Goal: Task Accomplishment & Management: Manage account settings

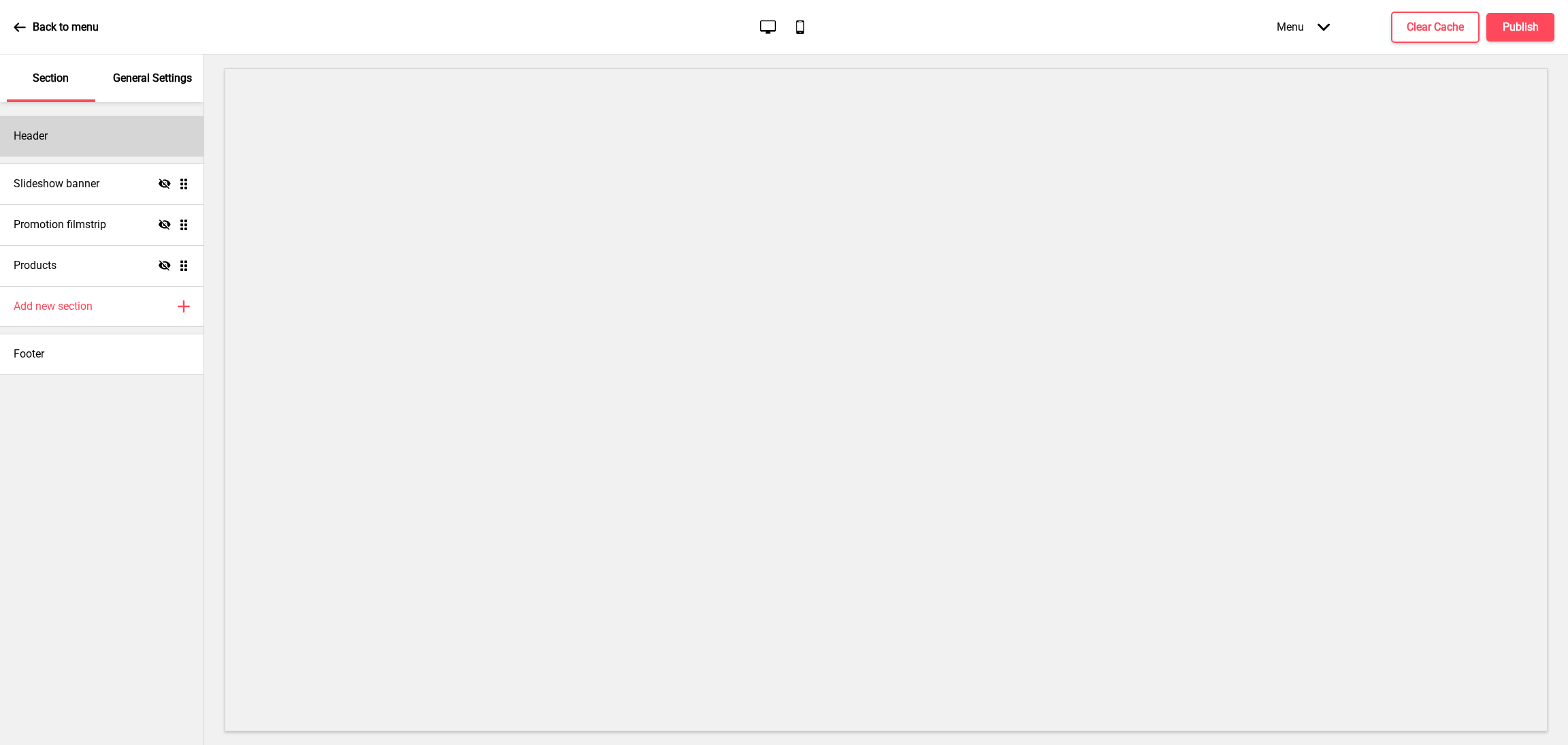
click at [93, 140] on div "Header" at bounding box center [102, 136] width 203 height 41
click at [99, 140] on div "Header" at bounding box center [102, 136] width 203 height 41
click at [117, 147] on div "Header" at bounding box center [102, 136] width 203 height 41
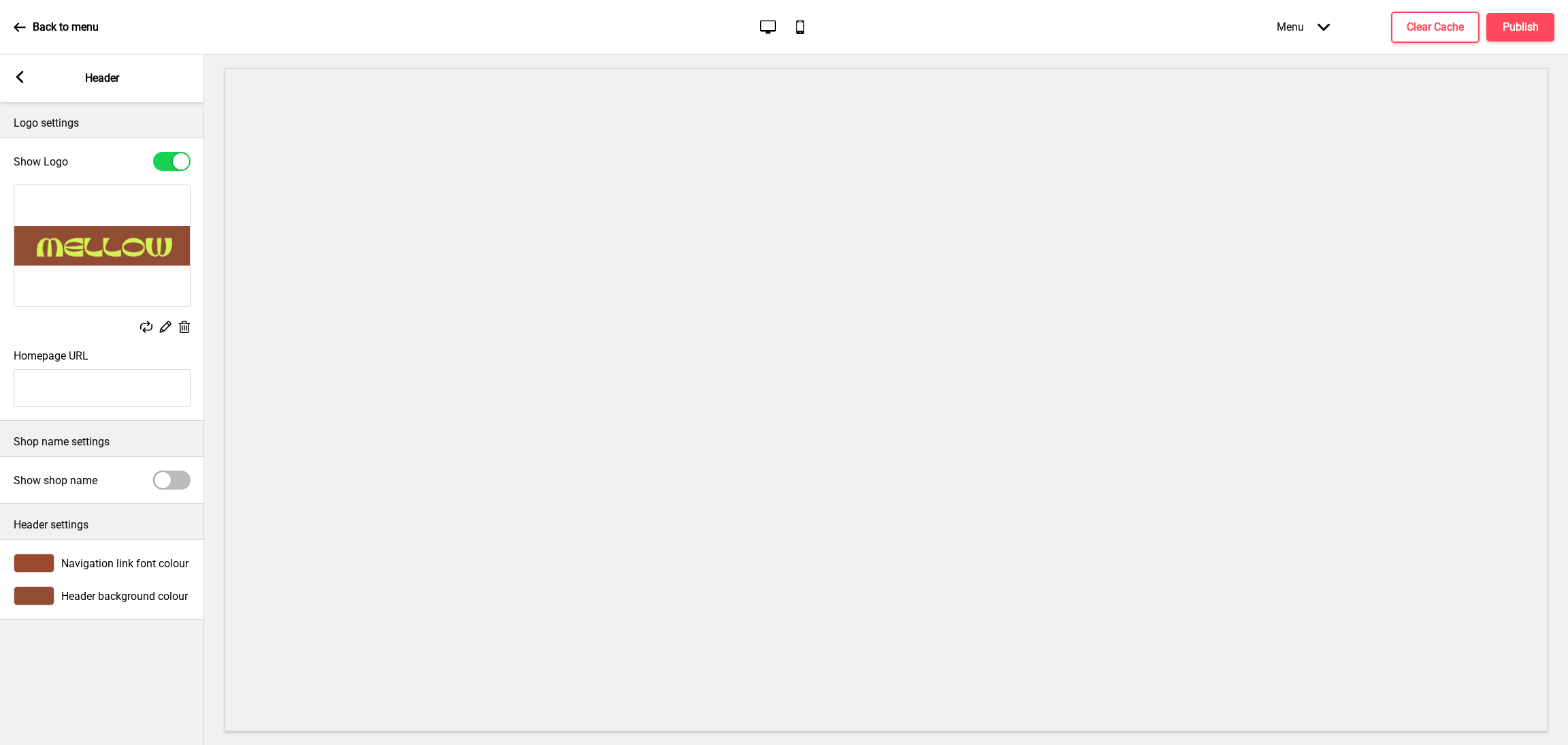
click at [21, 82] on icon at bounding box center [20, 77] width 7 height 12
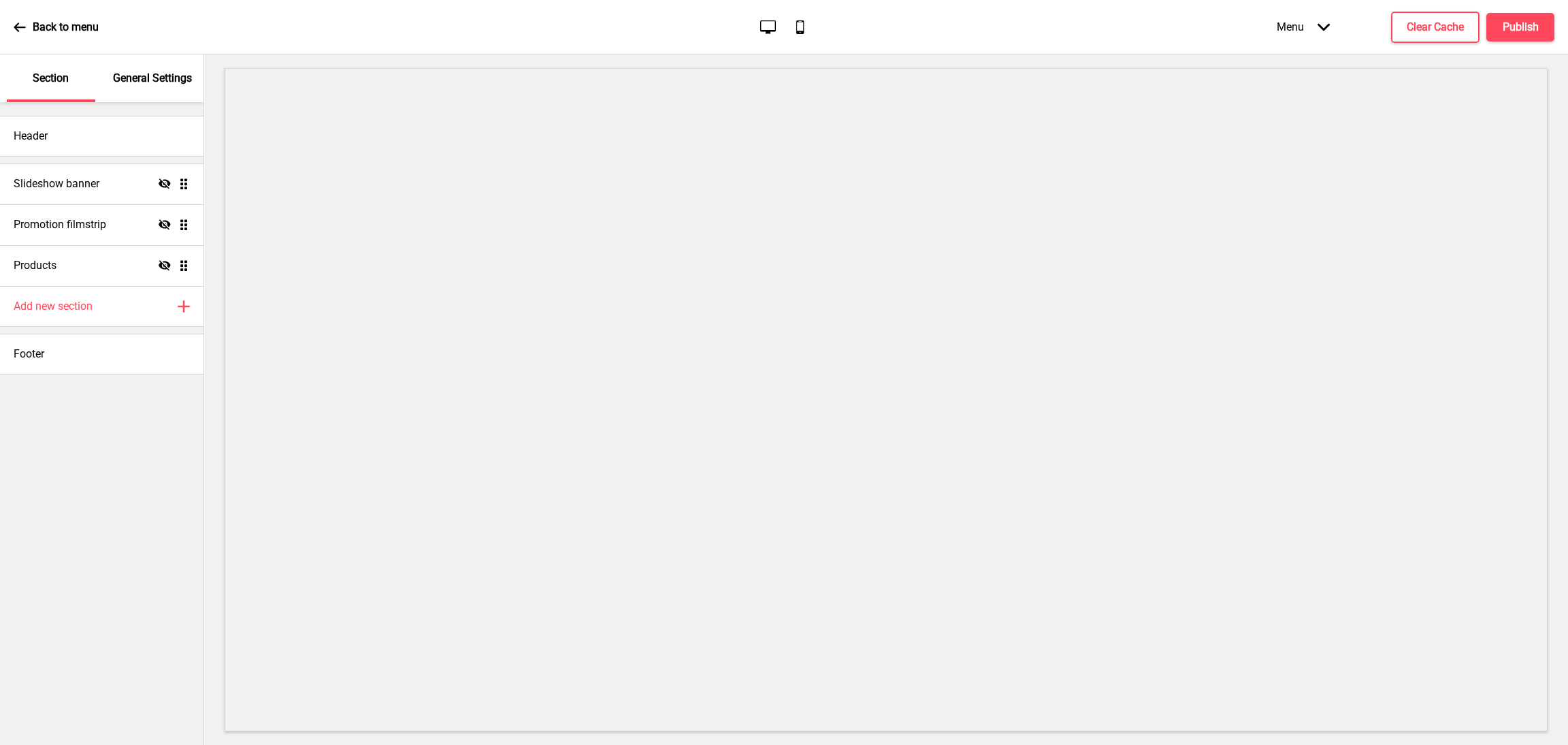
click at [142, 87] on div "General Settings" at bounding box center [153, 78] width 89 height 48
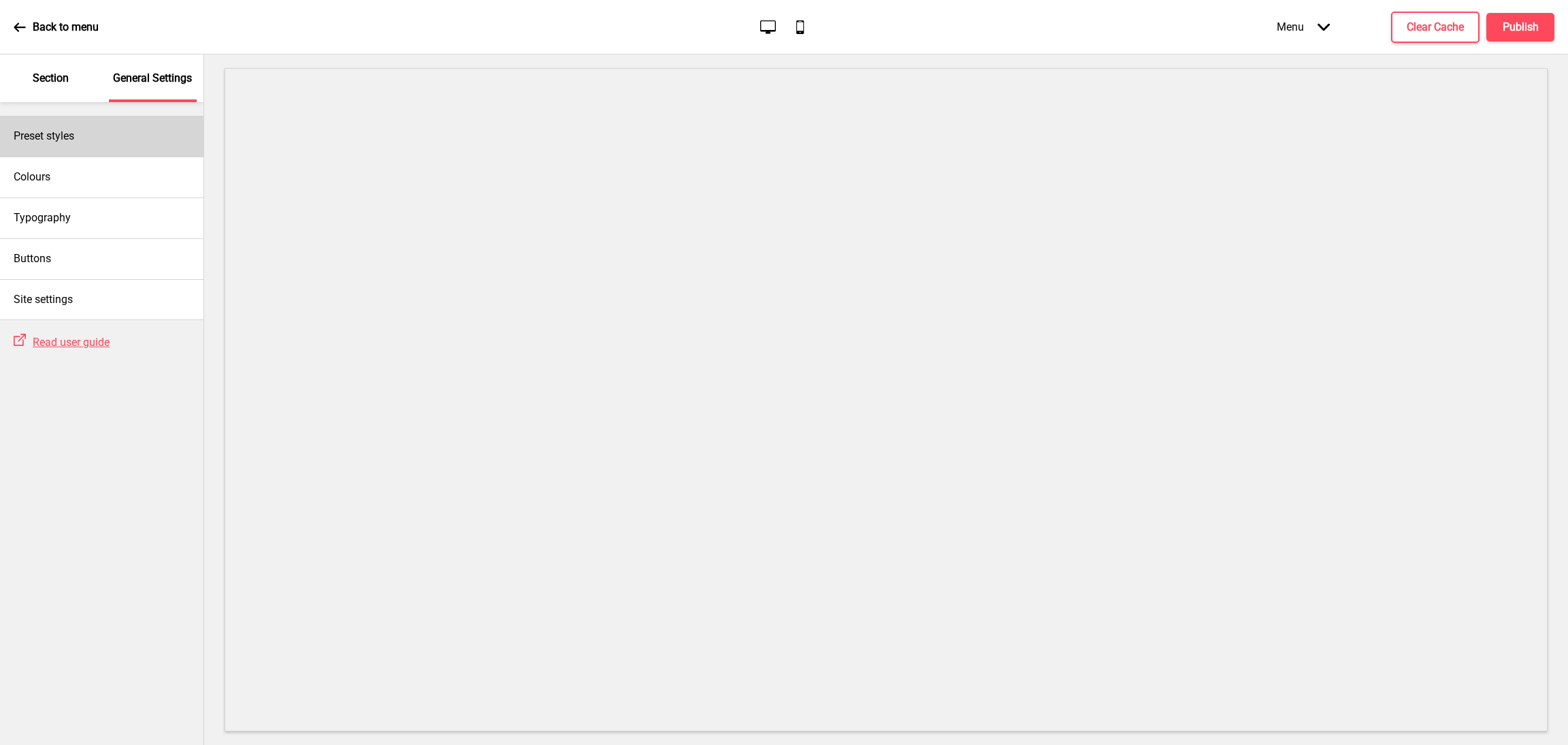
click at [107, 143] on div "Preset styles" at bounding box center [102, 136] width 203 height 41
select select "Custom"
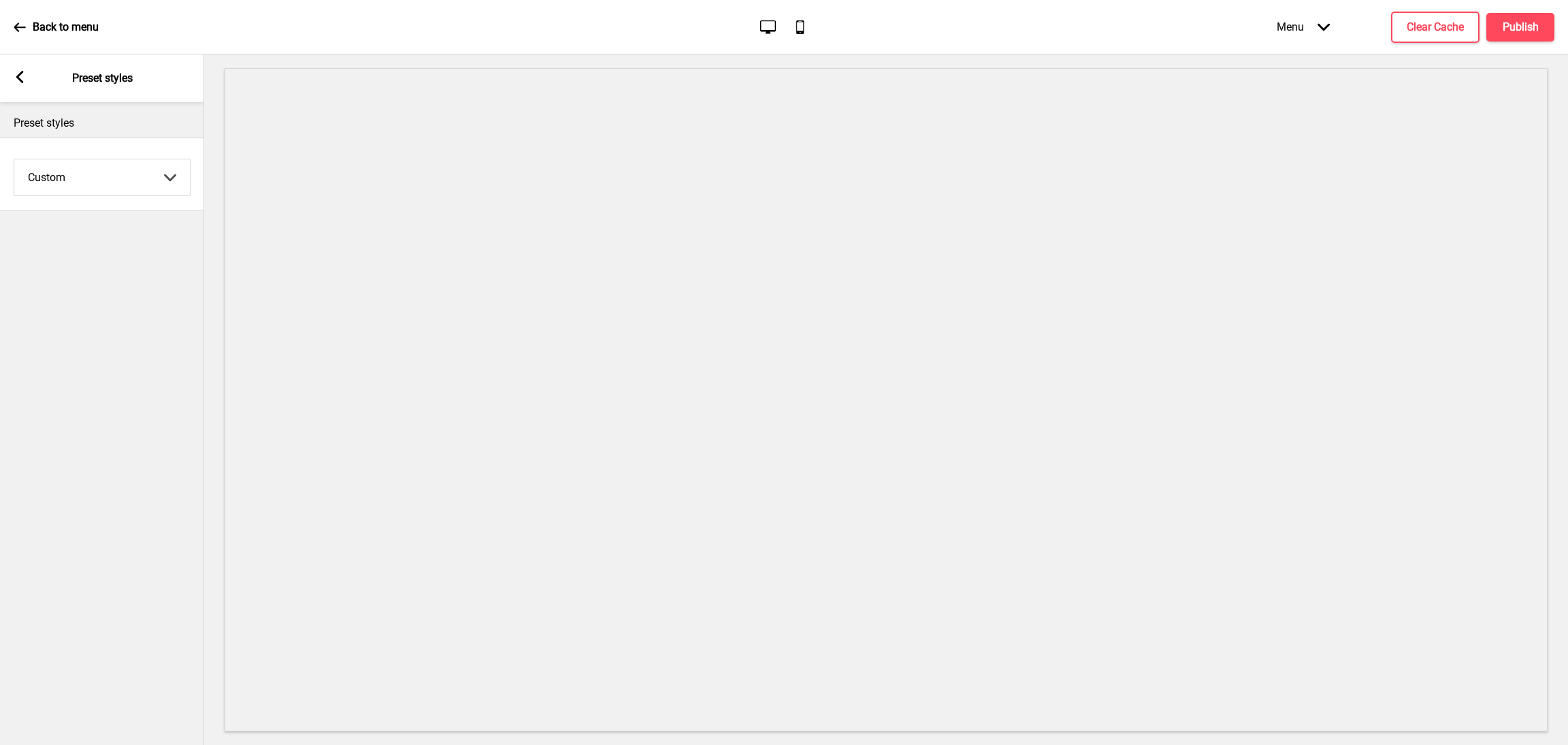
click at [14, 69] on div "Arrow left Preset styles" at bounding box center [102, 78] width 204 height 48
click at [21, 82] on icon at bounding box center [20, 77] width 7 height 12
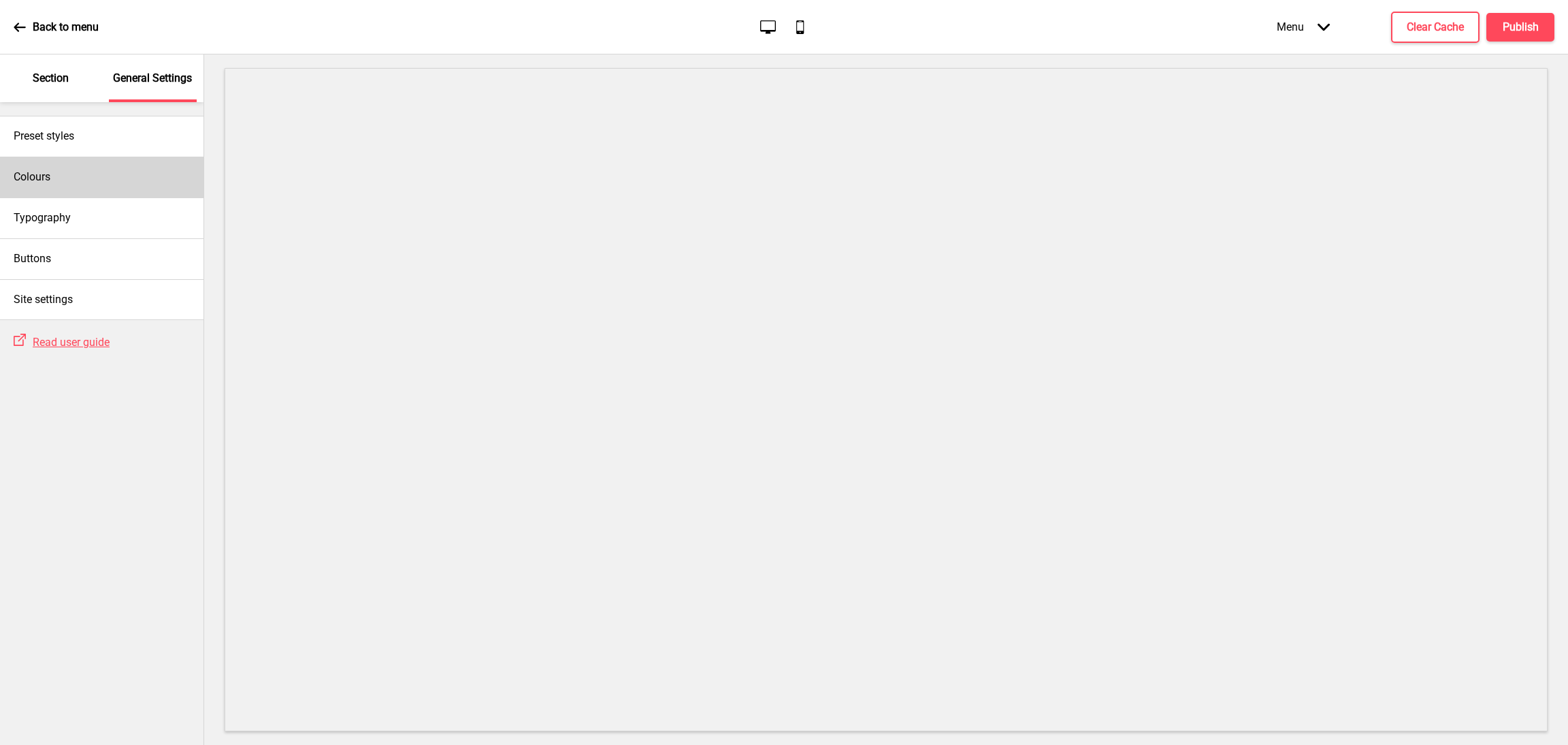
click at [91, 161] on div "Colours" at bounding box center [102, 177] width 203 height 41
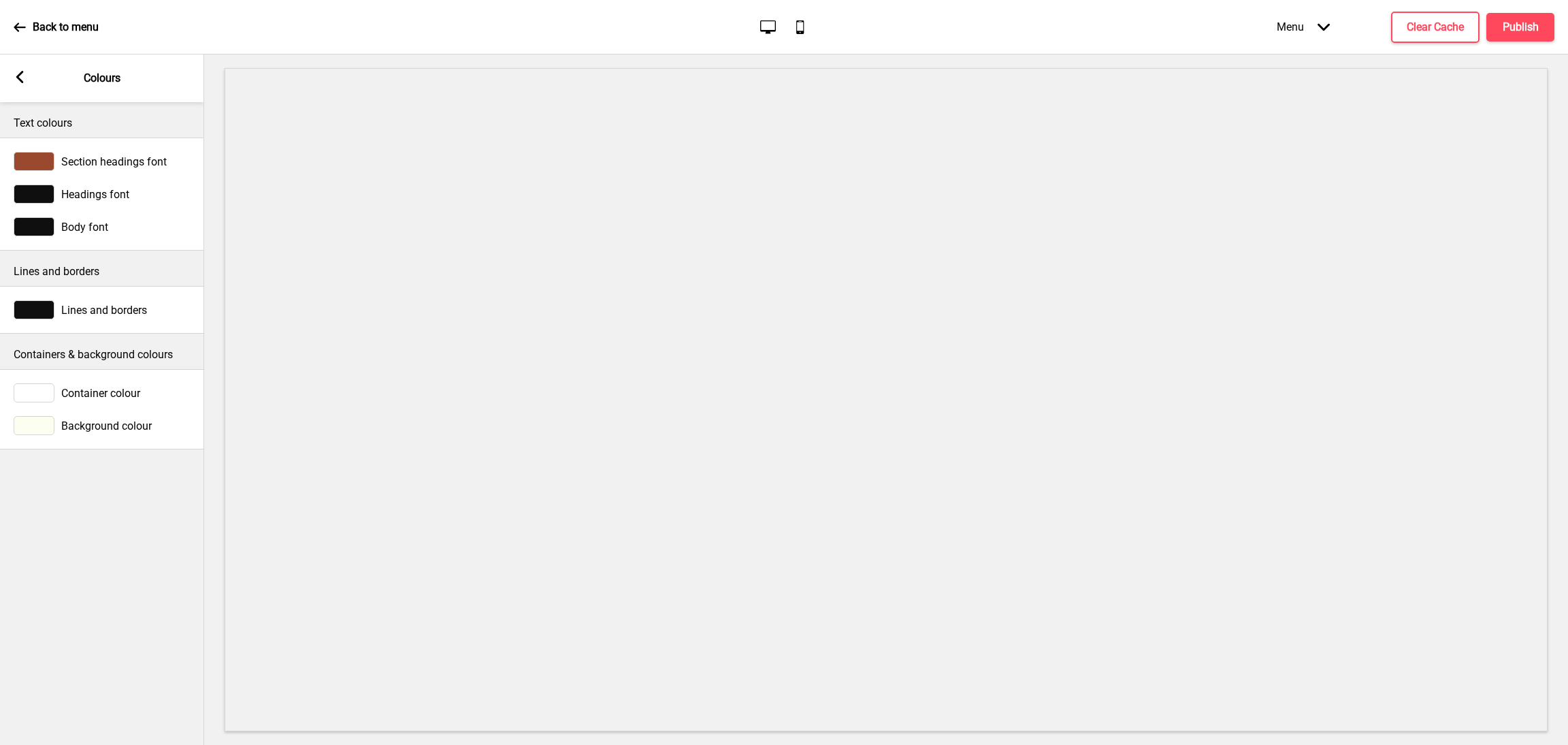
click at [26, 71] on div "Arrow left Colours" at bounding box center [102, 78] width 204 height 48
click at [23, 82] on icon at bounding box center [20, 77] width 7 height 12
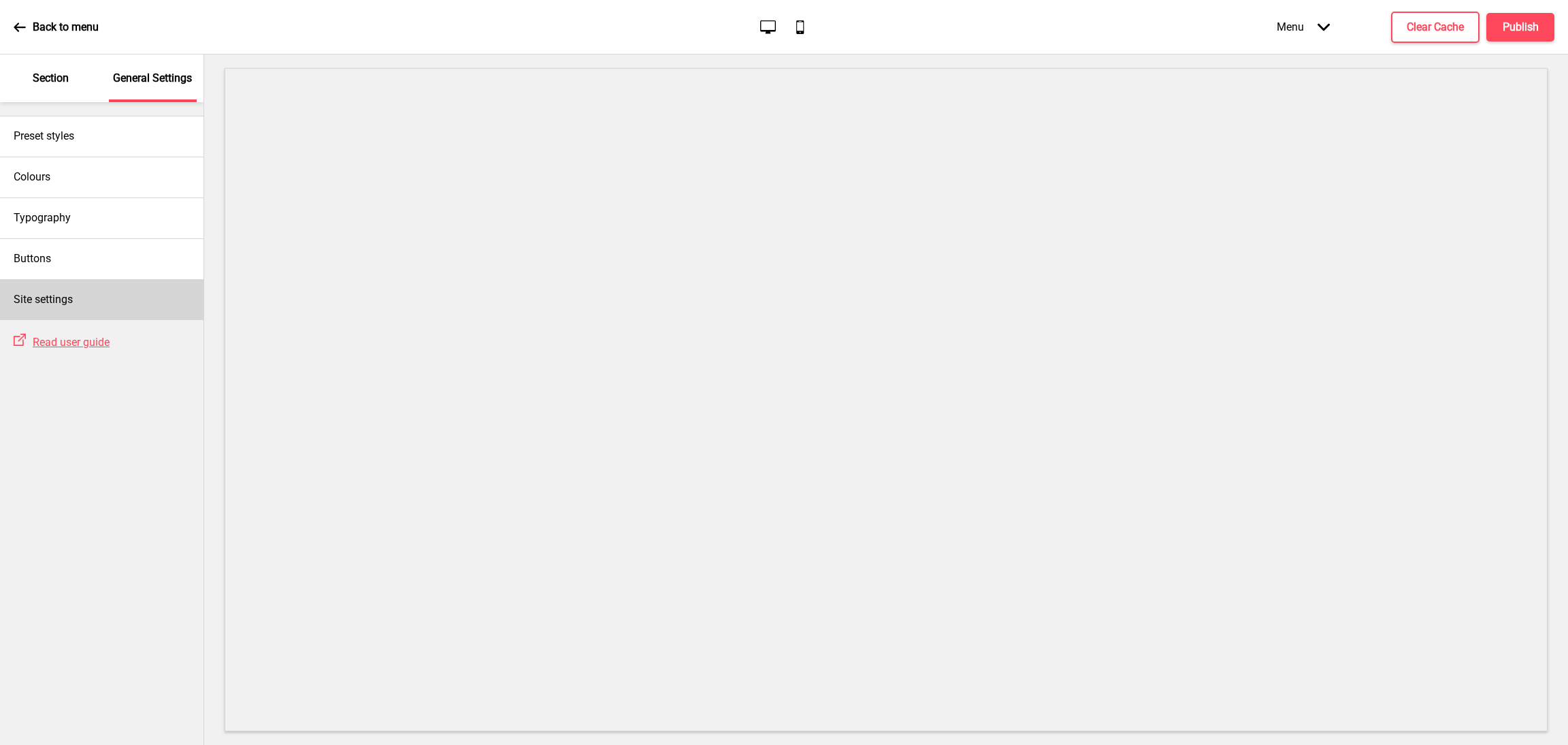
click at [116, 298] on div "Site settings" at bounding box center [102, 299] width 203 height 41
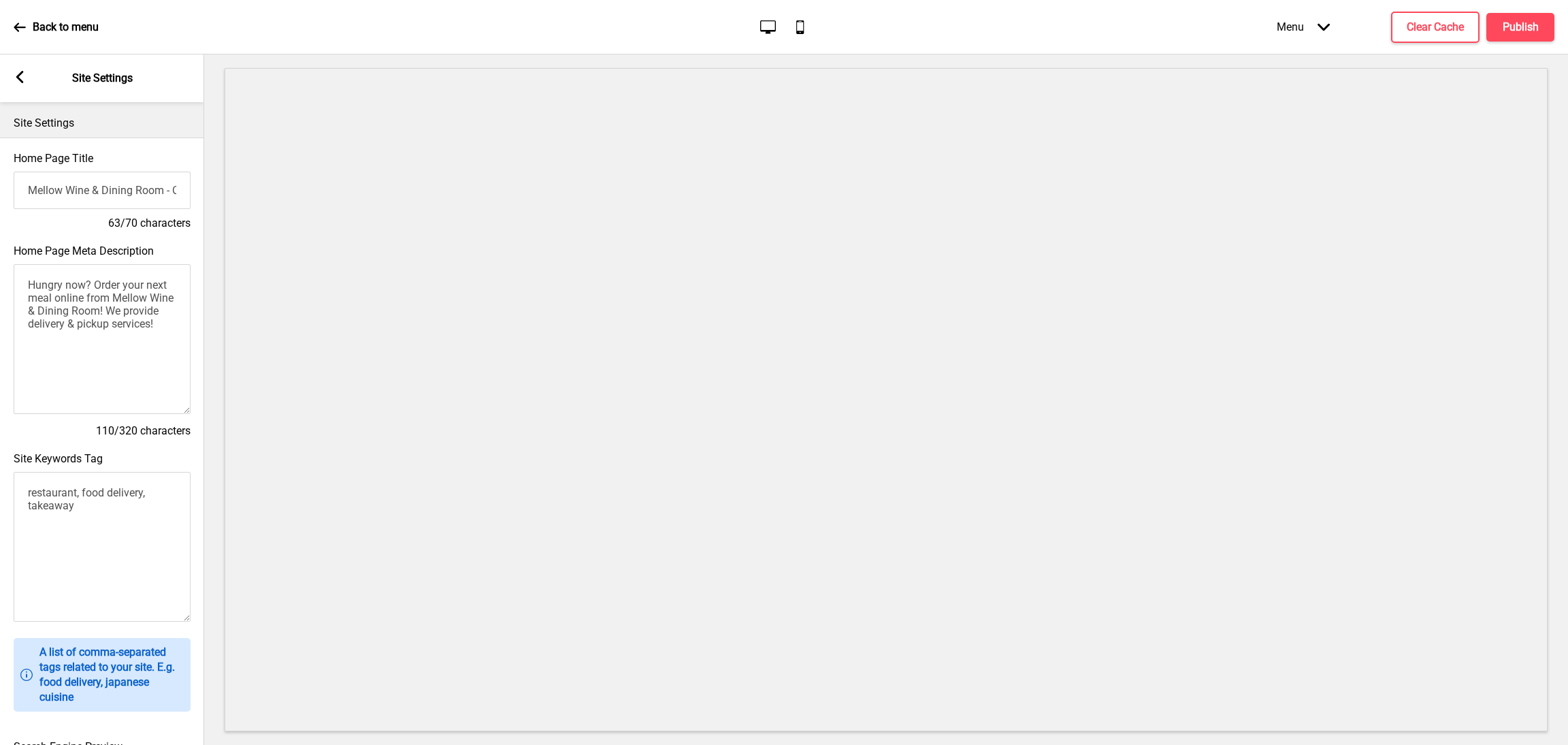
click at [20, 69] on div "Arrow left Site Settings" at bounding box center [102, 78] width 204 height 48
click at [19, 79] on icon at bounding box center [20, 77] width 7 height 12
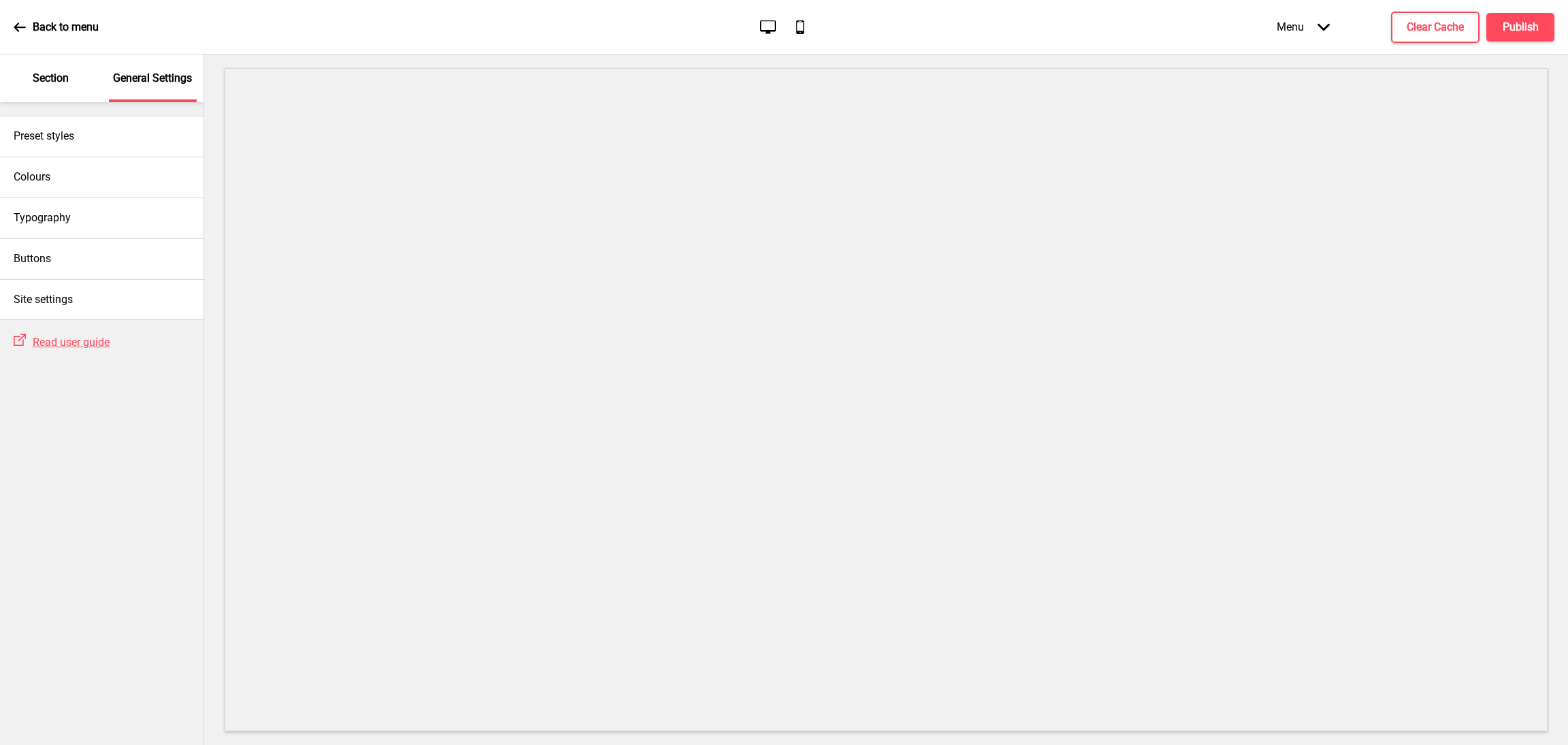
click at [58, 74] on p "Section" at bounding box center [51, 78] width 36 height 15
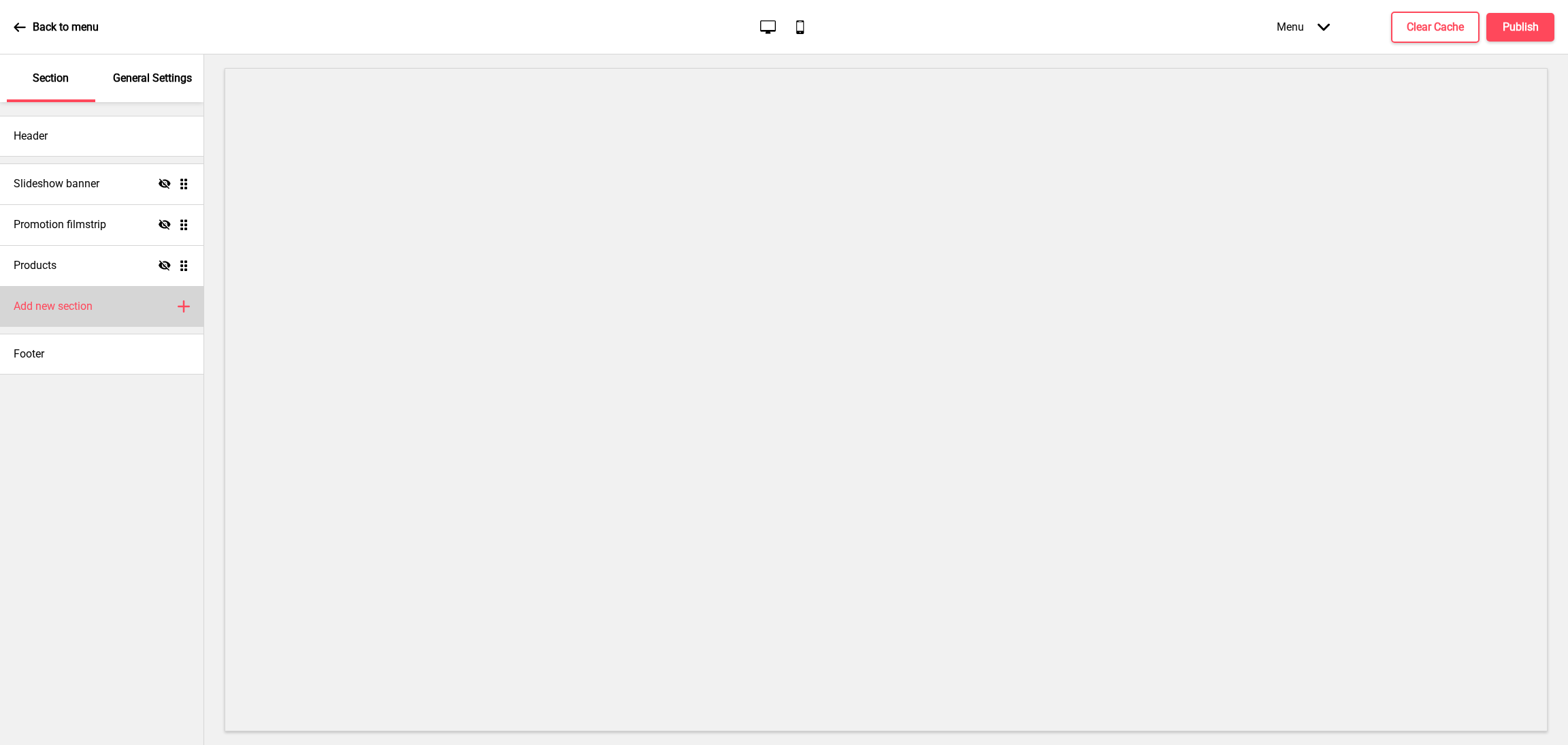
click at [132, 313] on div "Add new section Plus" at bounding box center [102, 306] width 203 height 41
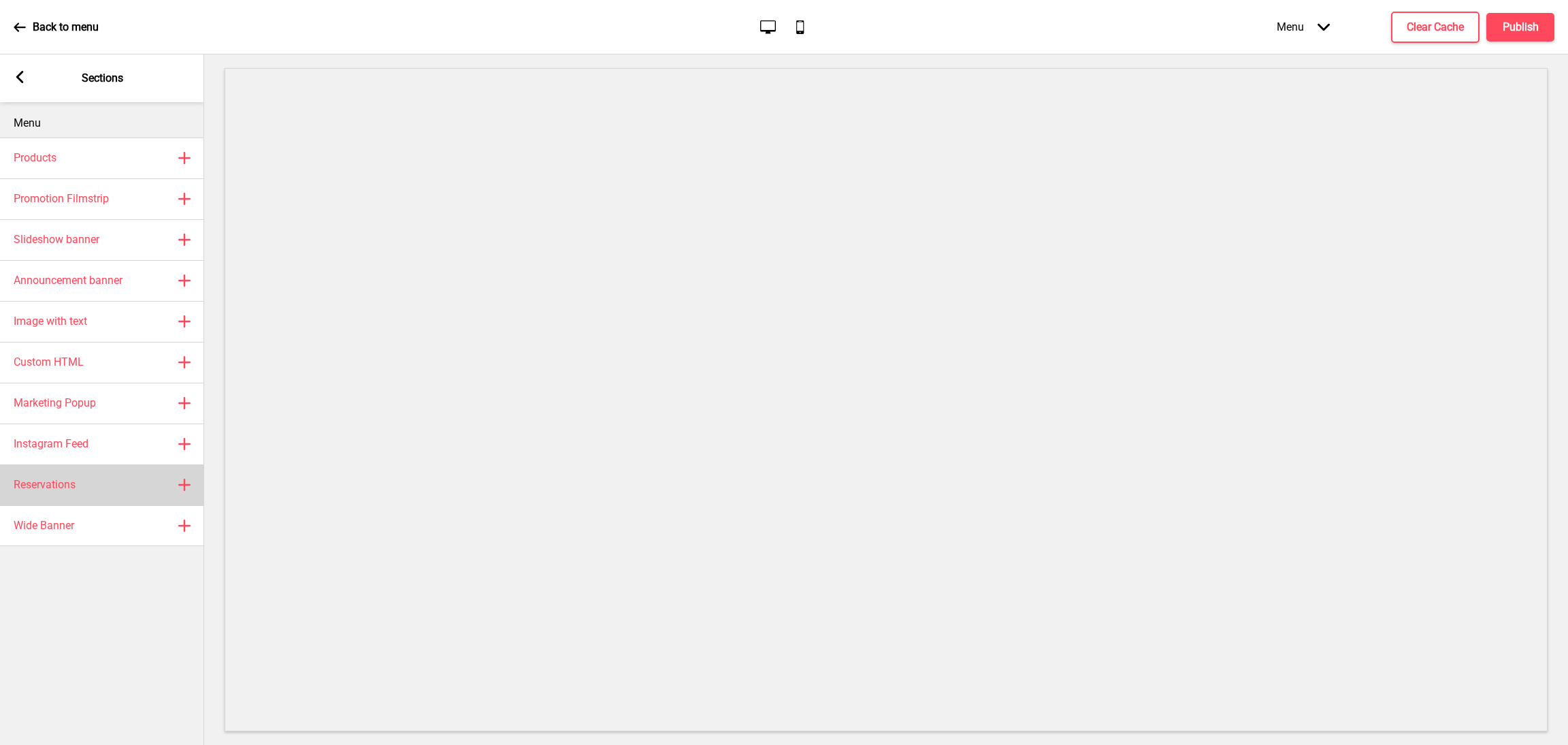
click at [178, 483] on rect at bounding box center [184, 485] width 16 height 16
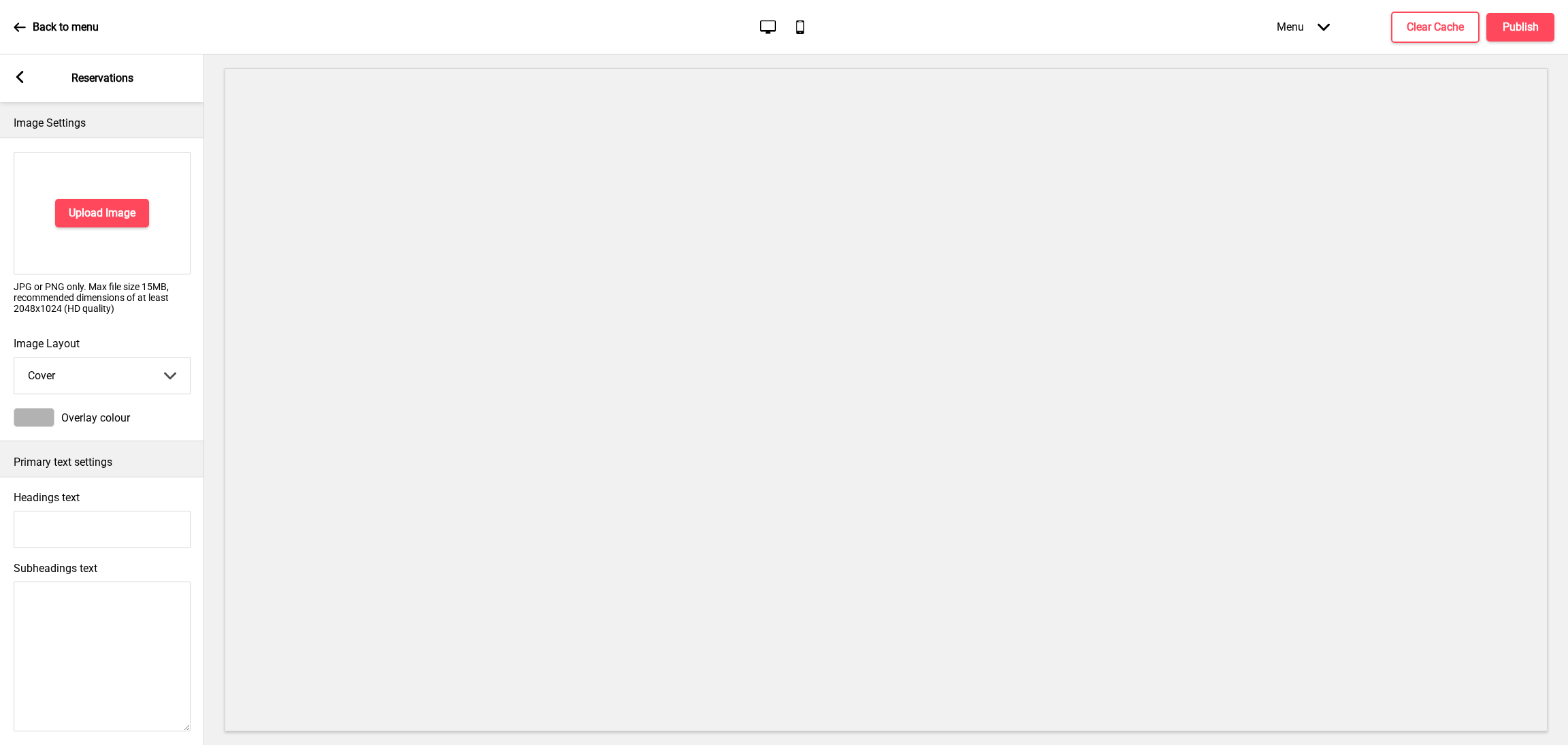
click at [19, 73] on rect at bounding box center [19, 77] width 12 height 12
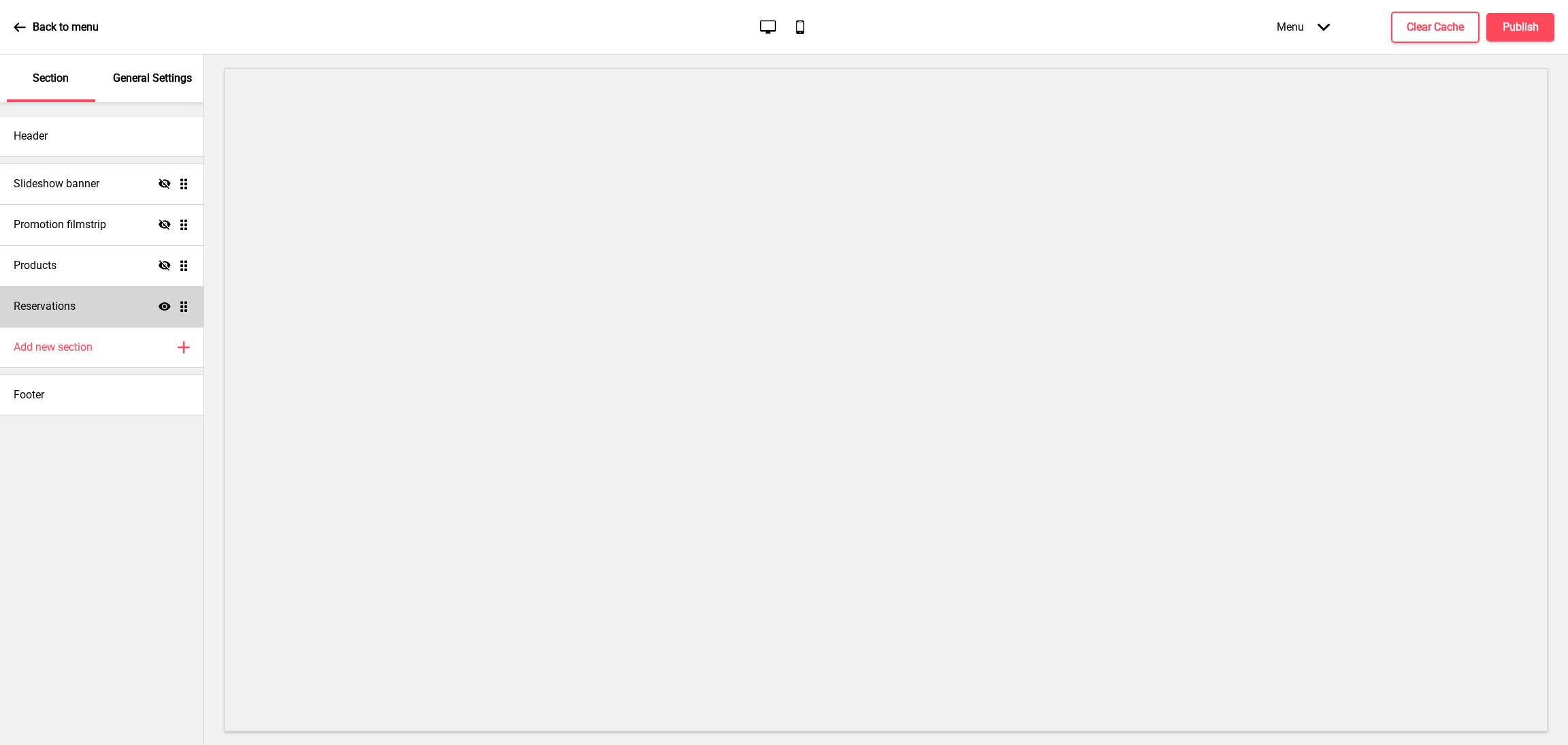
click at [95, 310] on div "Reservations Show Drag" at bounding box center [102, 306] width 203 height 41
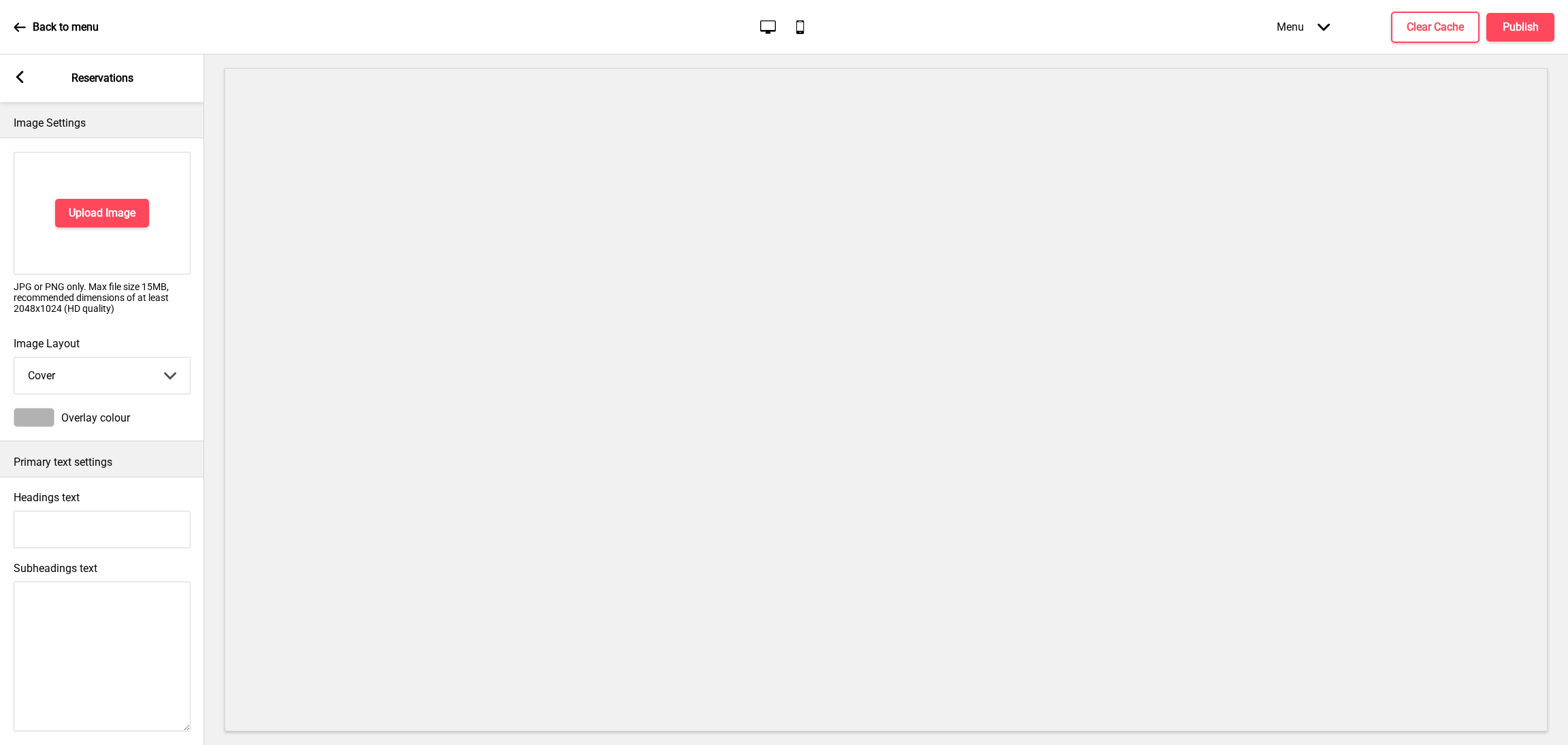
click at [25, 89] on div "Arrow left Reservations" at bounding box center [102, 78] width 204 height 48
click at [21, 82] on icon at bounding box center [20, 77] width 7 height 12
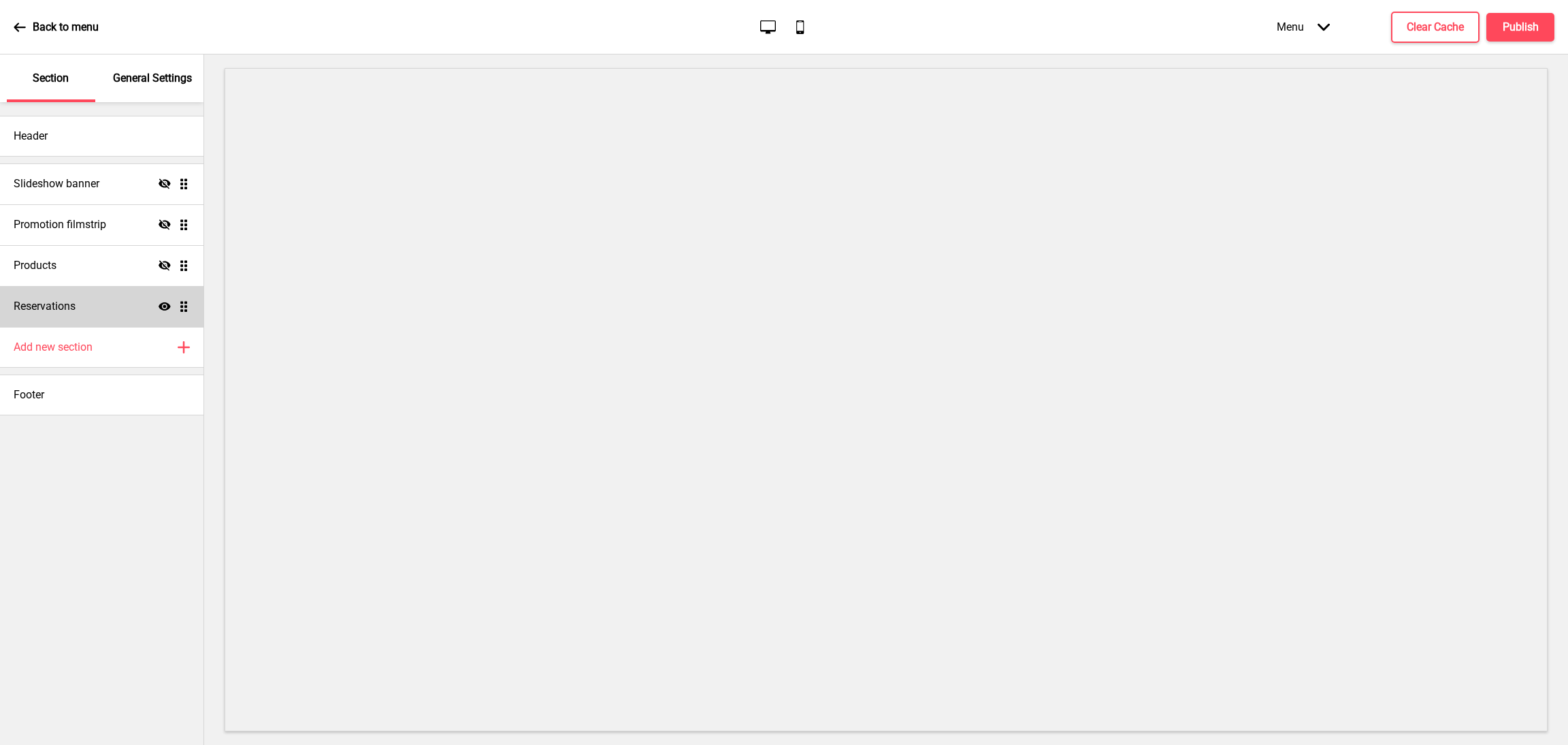
click at [134, 299] on div "Reservations Show Drag" at bounding box center [102, 306] width 203 height 41
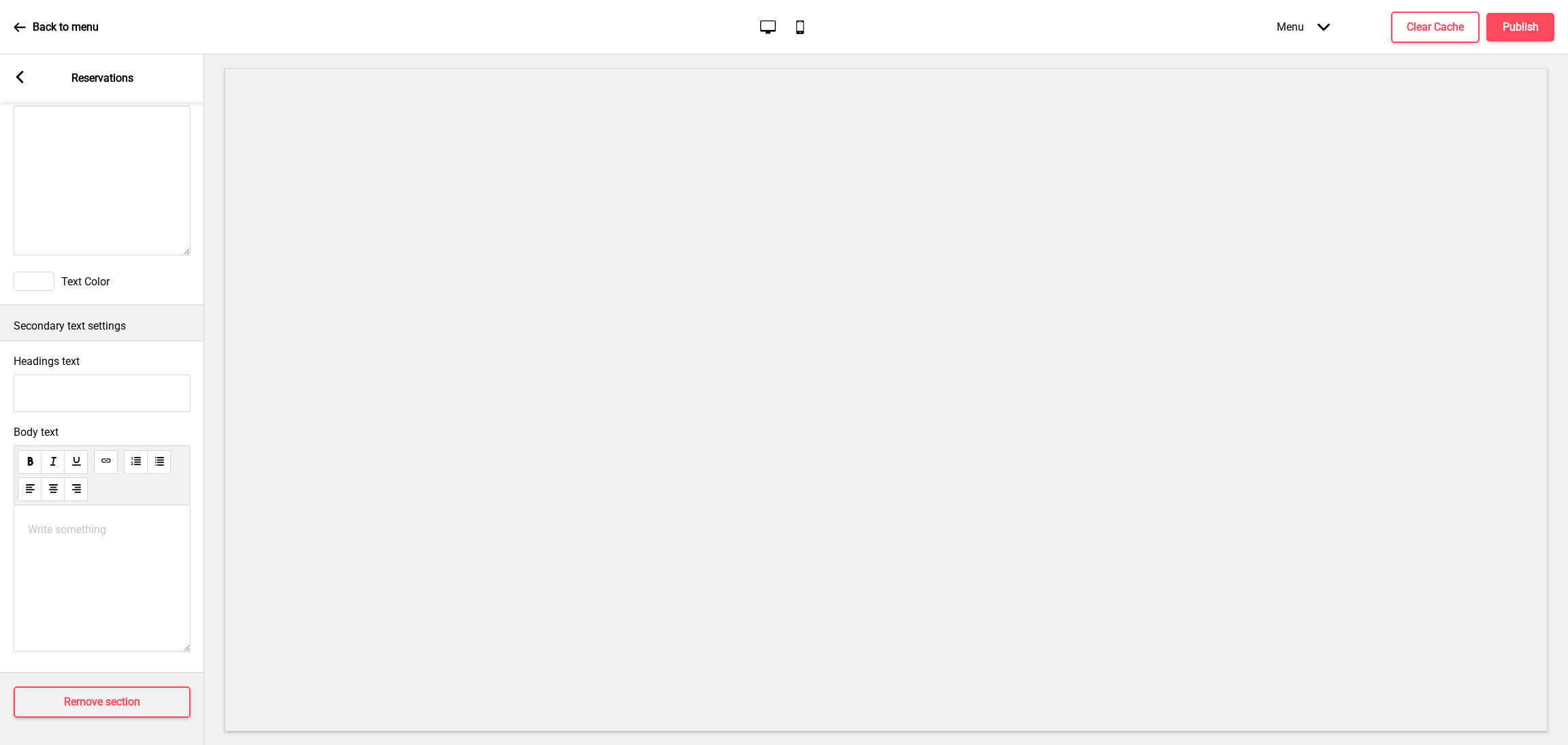
scroll to position [493, 0]
click at [137, 694] on h4 "Remove section" at bounding box center [102, 701] width 77 height 15
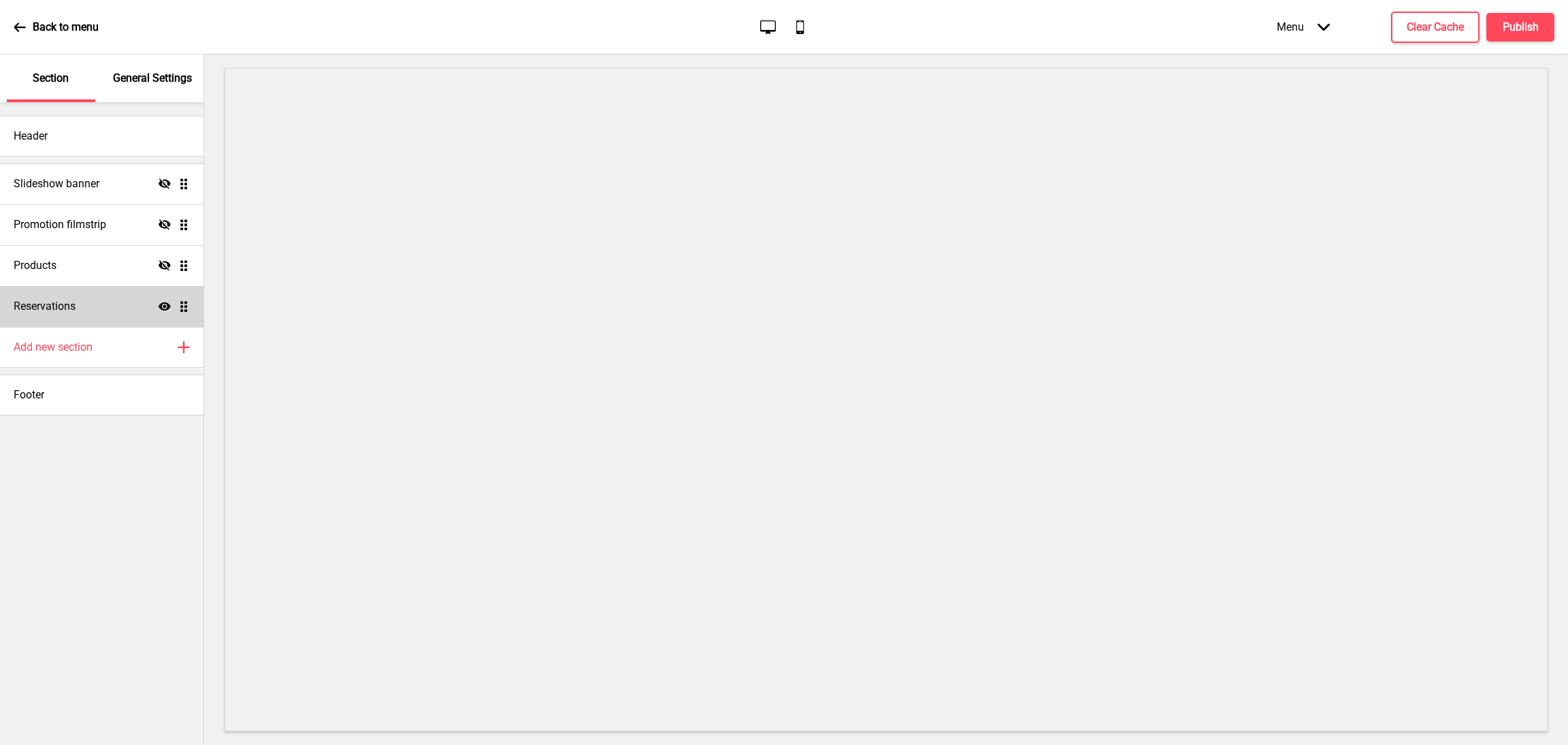
click at [44, 311] on h4 "Reservations" at bounding box center [44, 306] width 62 height 15
click at [140, 293] on div "Reservations Show Drag" at bounding box center [102, 306] width 203 height 41
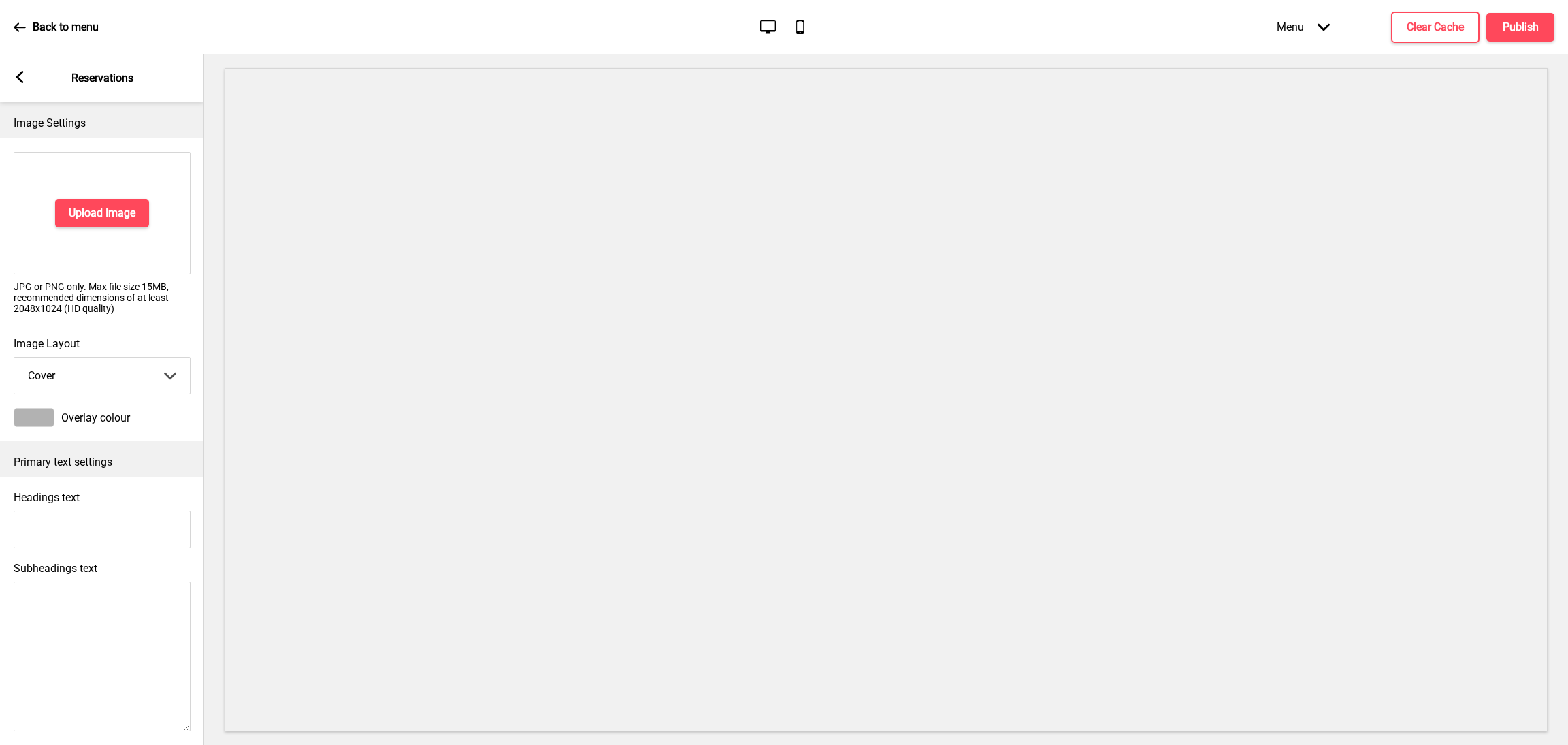
click at [1170, 26] on div "Back to menu Desktop Mobile Menu Arrow down Product Page Store Information Chec…" at bounding box center [784, 27] width 1568 height 54
click at [1122, 19] on div "Back to menu Desktop Mobile Menu Arrow down Product Page Store Information Chec…" at bounding box center [784, 27] width 1568 height 54
click at [1316, 26] on div "Menu Arrow down" at bounding box center [1303, 27] width 80 height 40
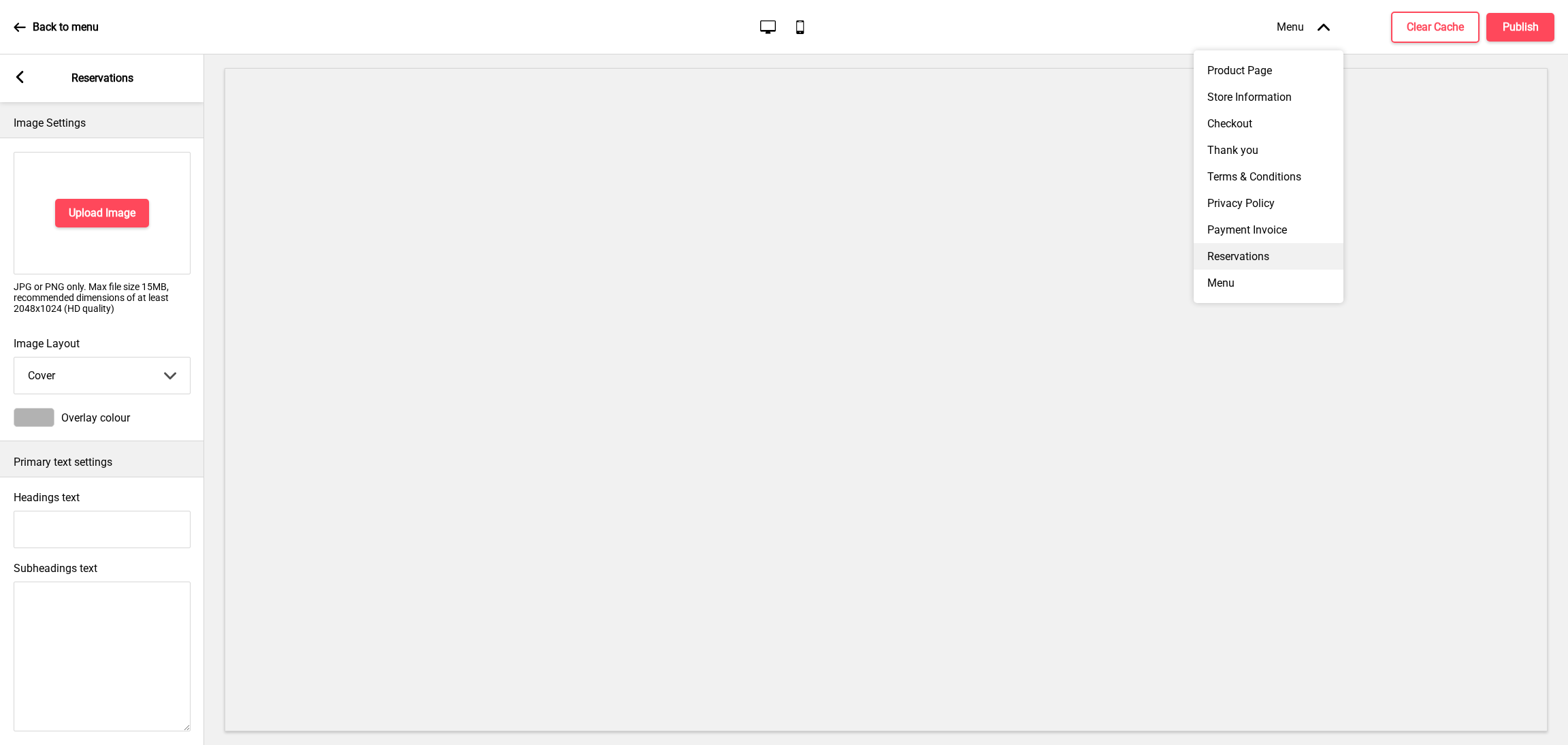
click at [1258, 268] on div "Reservations" at bounding box center [1268, 256] width 150 height 26
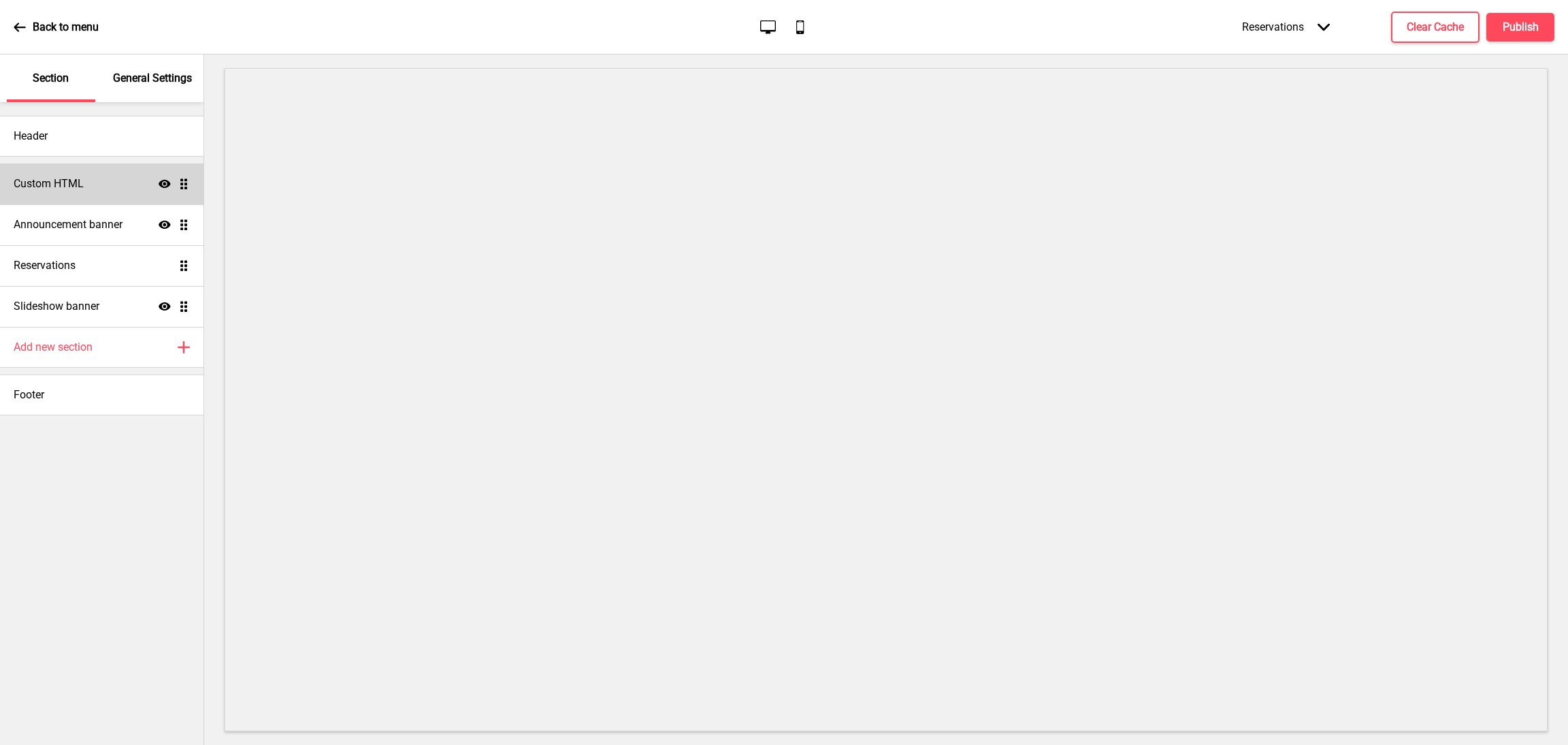
click at [82, 188] on h4 "Custom HTML" at bounding box center [49, 183] width 70 height 15
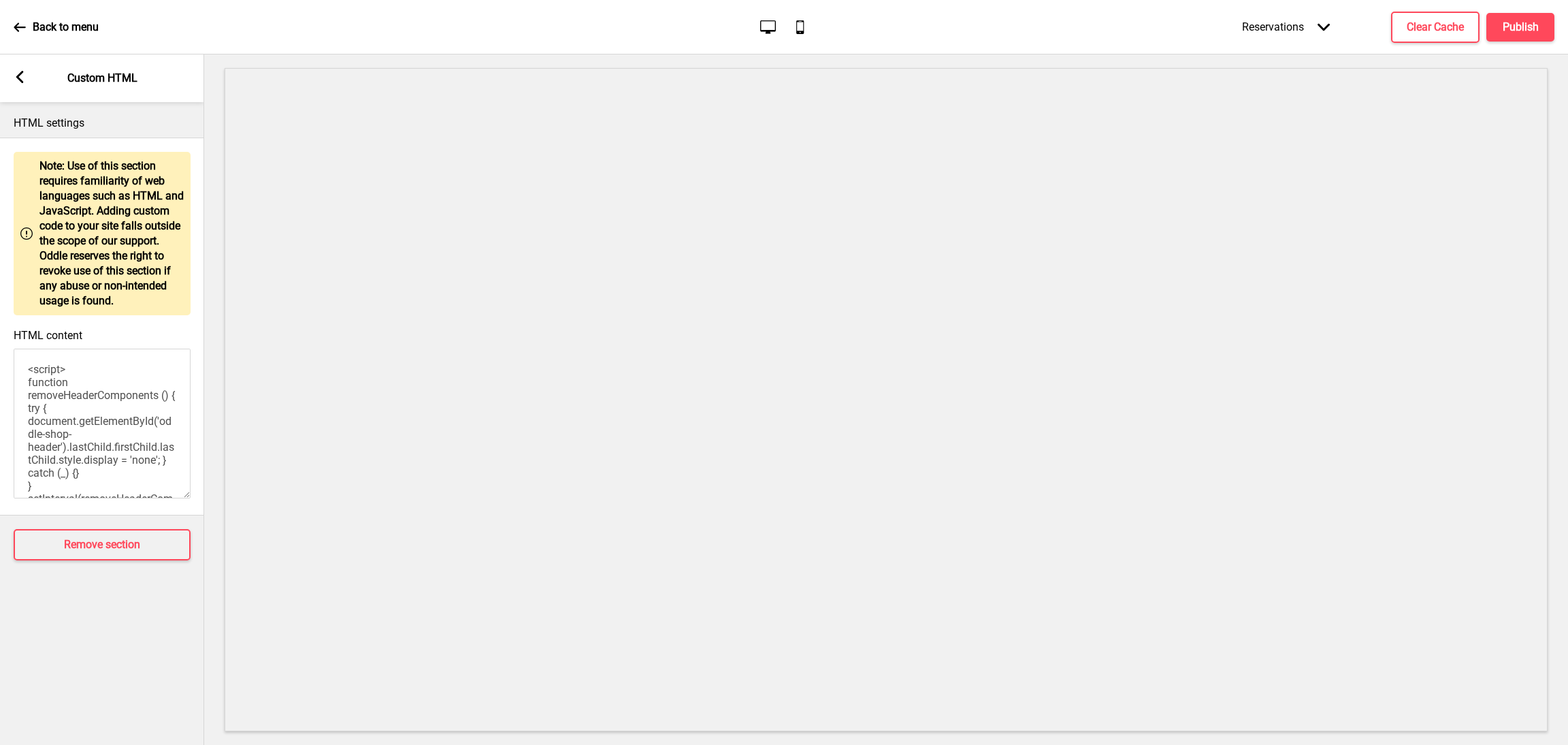
click at [23, 84] on div "Arrow left" at bounding box center [19, 78] width 12 height 15
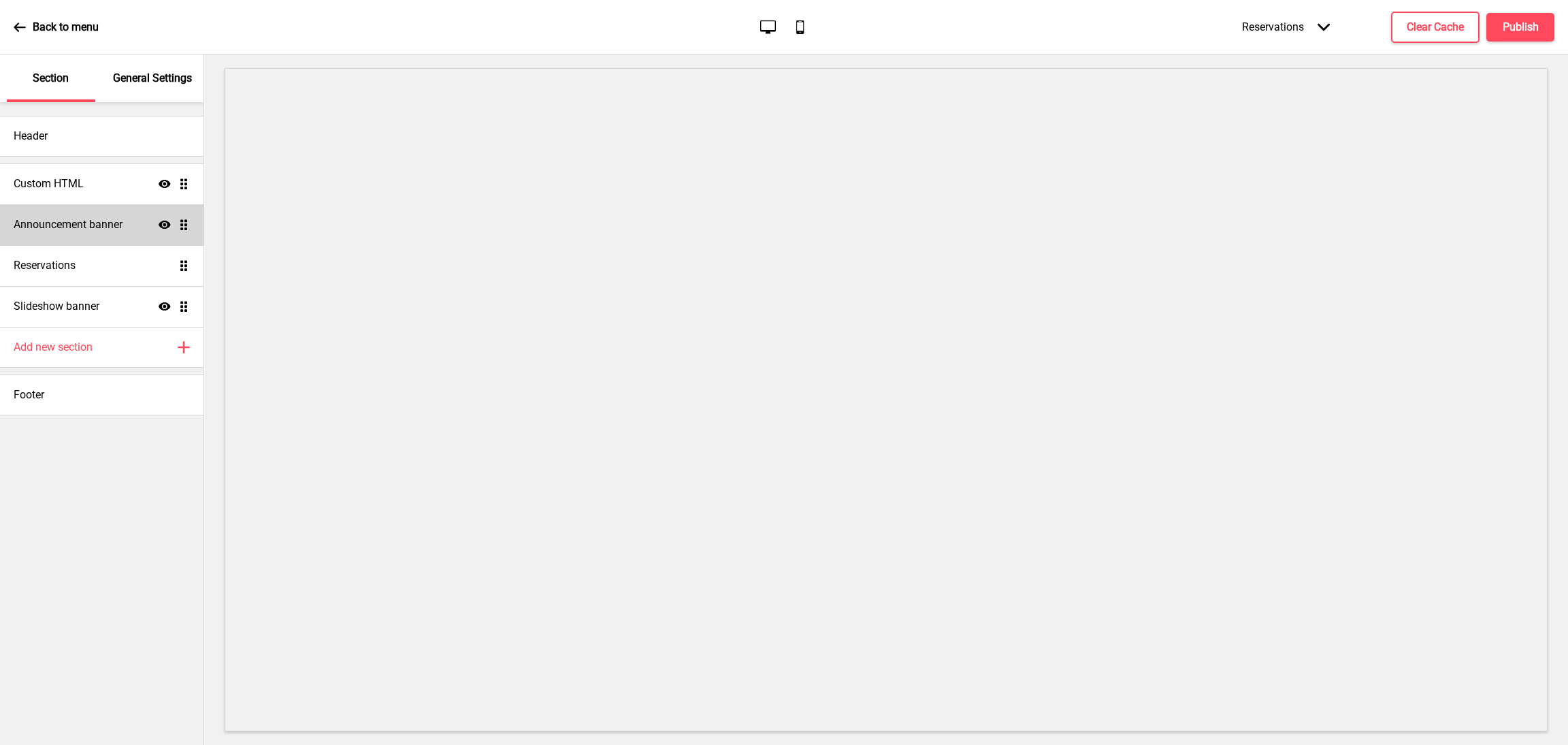
click at [75, 224] on h4 "Announcement banner" at bounding box center [68, 224] width 109 height 15
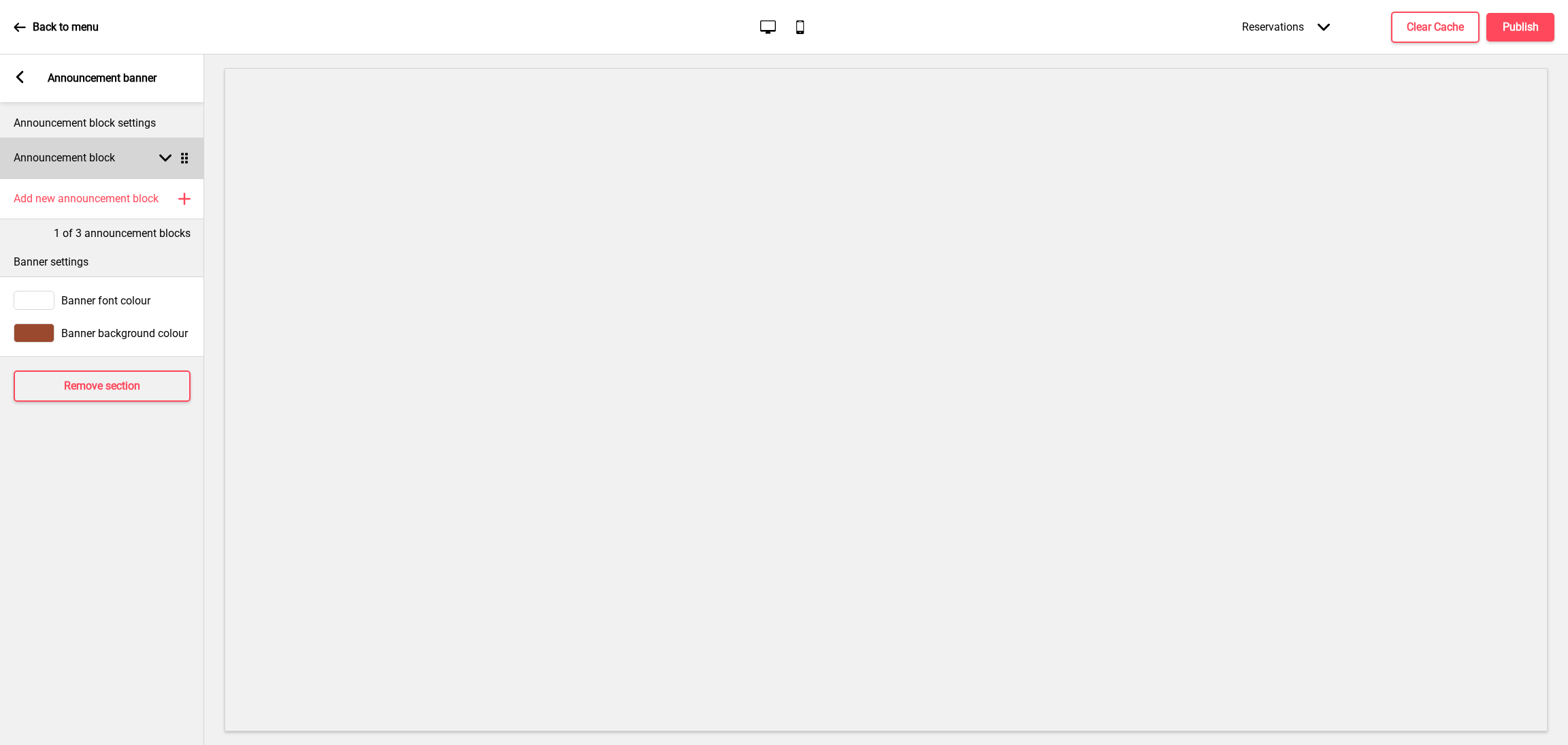
click at [161, 161] on rect at bounding box center [165, 157] width 12 height 12
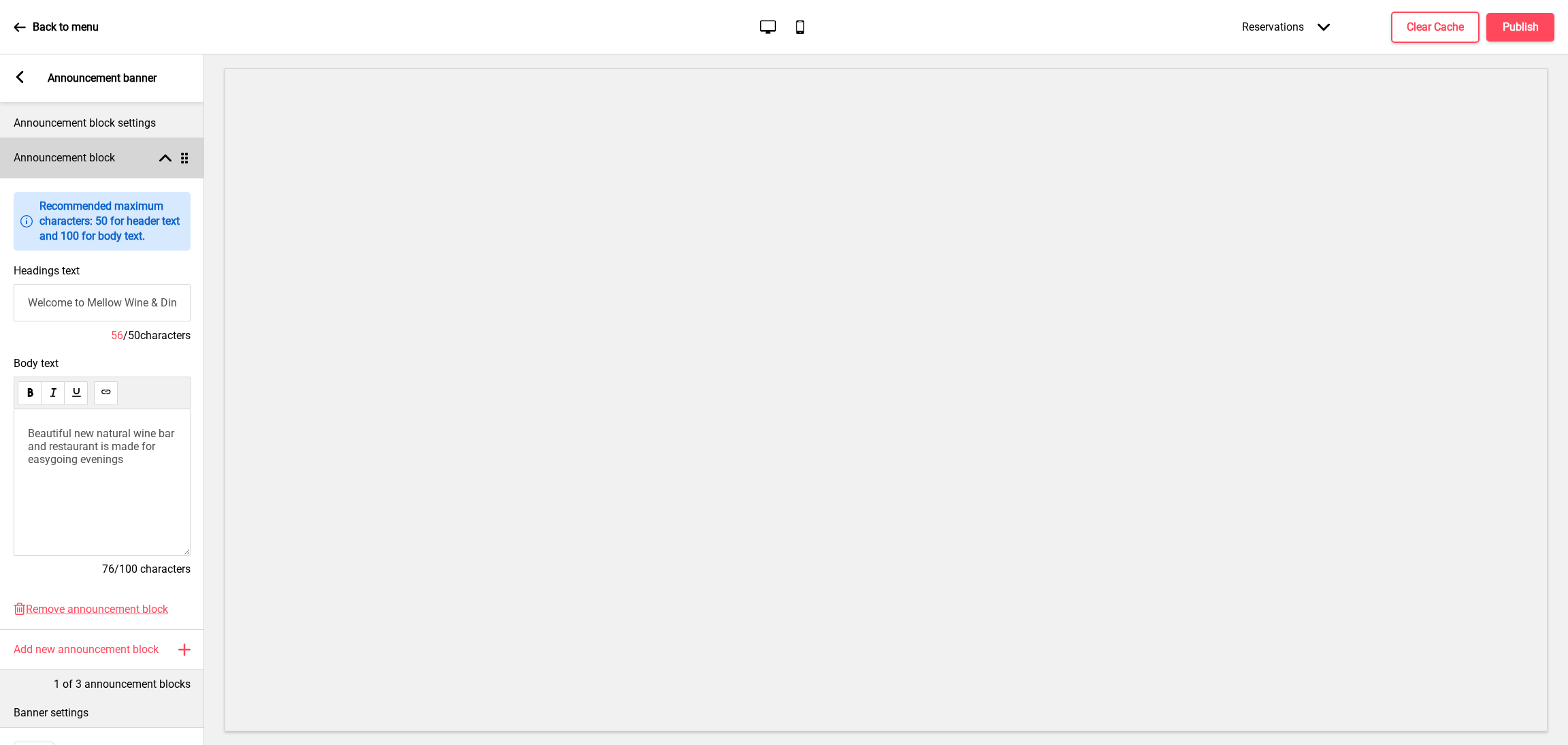
click at [161, 161] on icon at bounding box center [165, 158] width 12 height 7
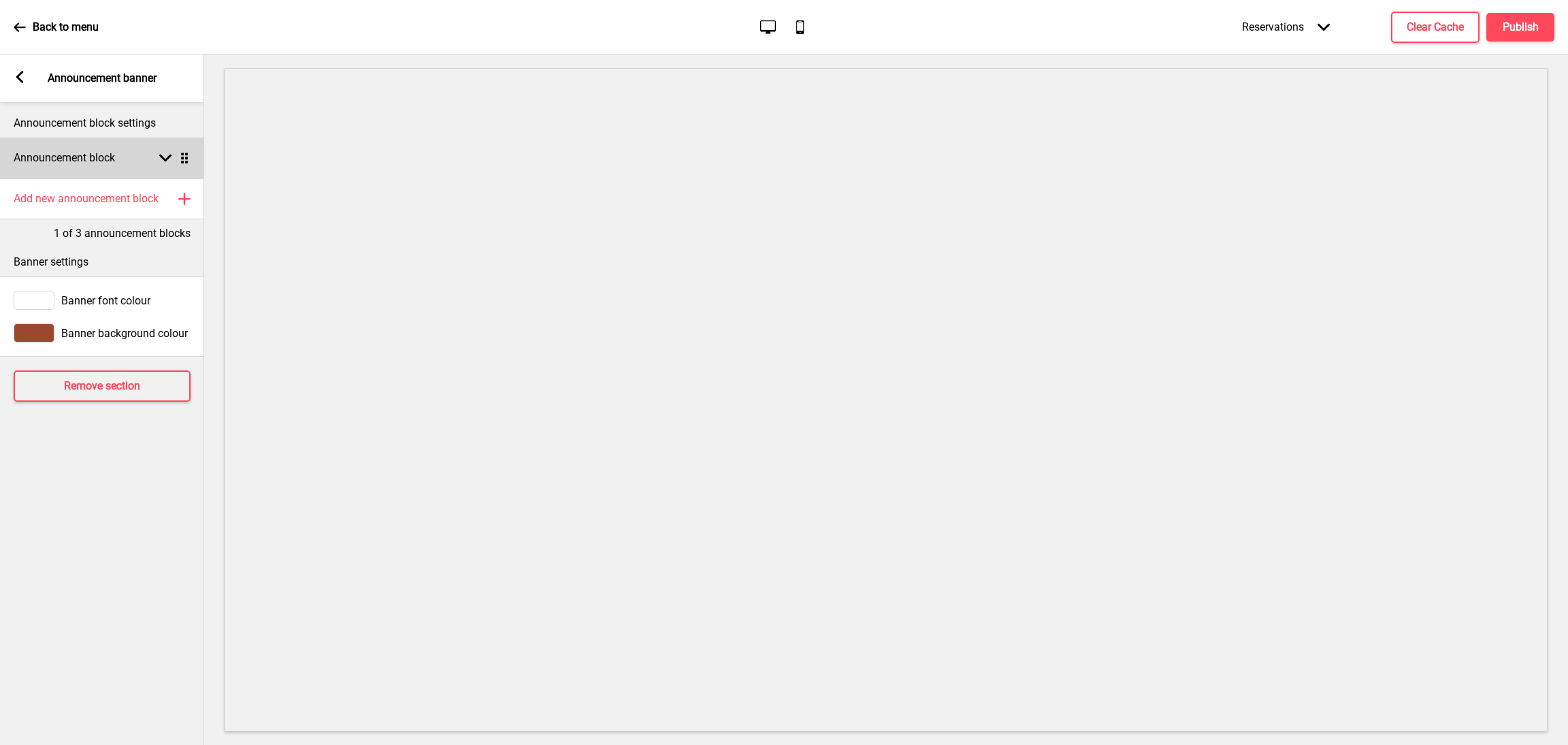
click at [162, 165] on div "Announcement block Arrow down Drag" at bounding box center [102, 157] width 204 height 41
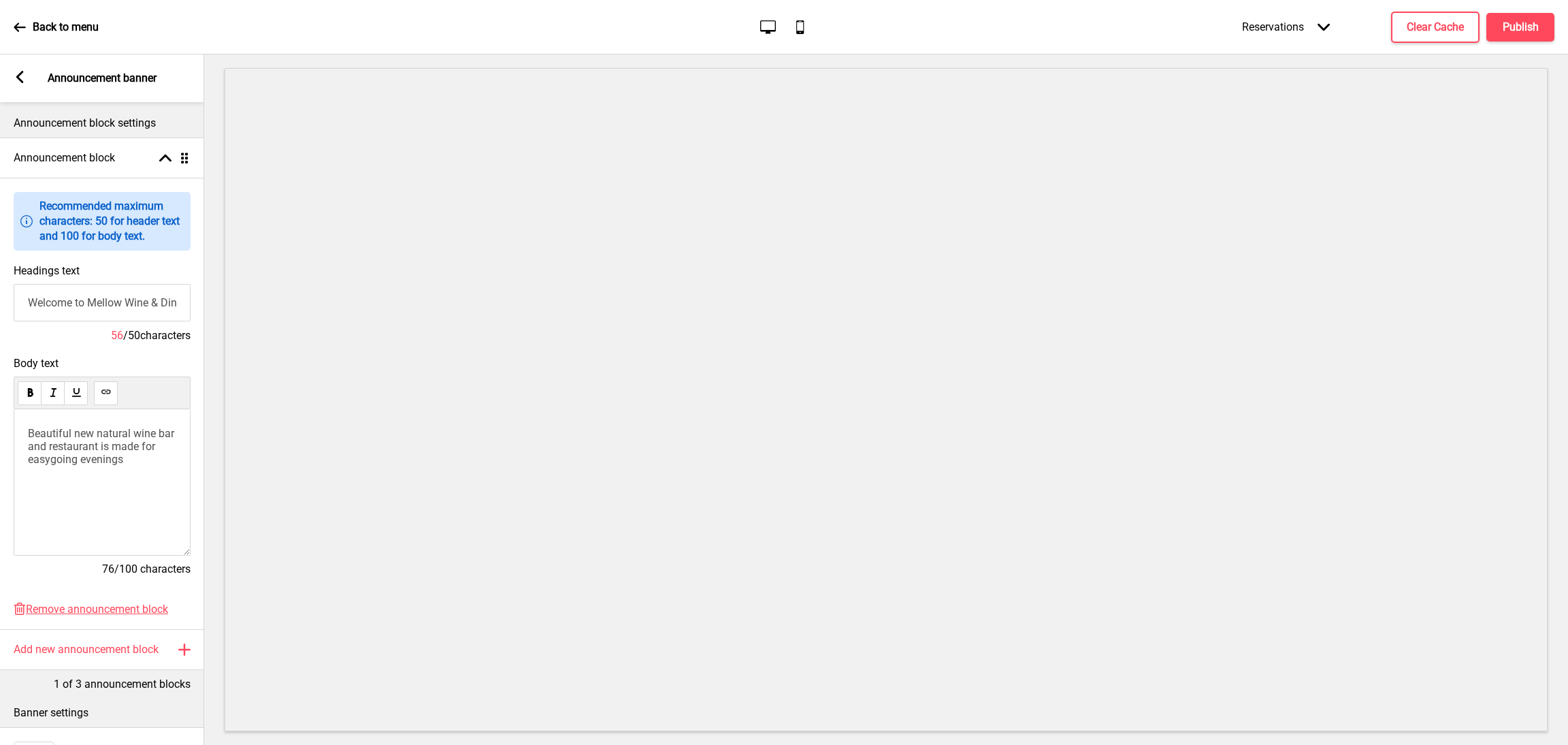
click at [133, 469] on div "Beautiful new natural wine bar and restaurant is made for easygoing evenings" at bounding box center [102, 482] width 177 height 147
click at [157, 465] on p "Beautiful new natural wine bar and restaurant is made for easygoing evenings" at bounding box center [102, 447] width 148 height 39
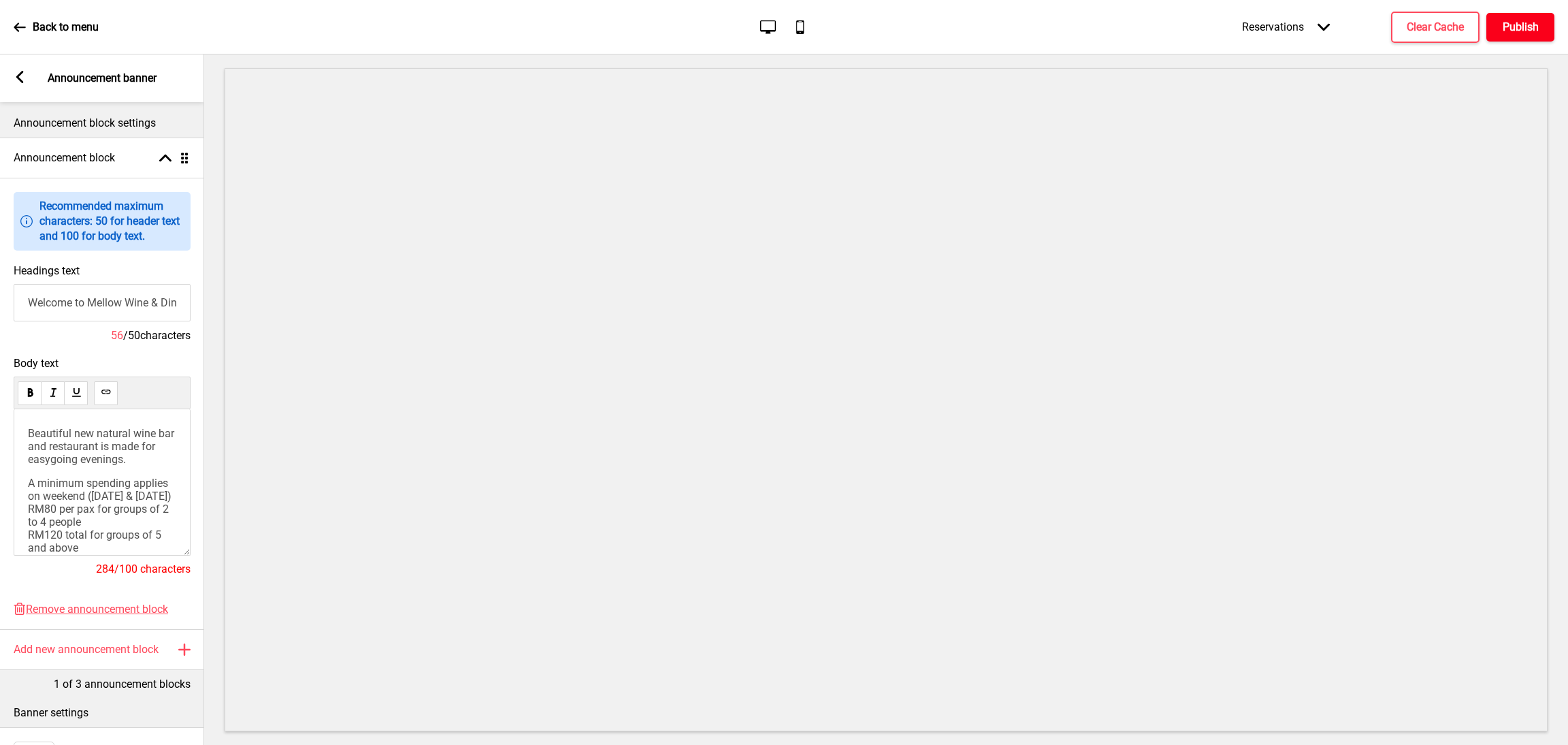
click at [1530, 29] on h4 "Publish" at bounding box center [1521, 27] width 36 height 15
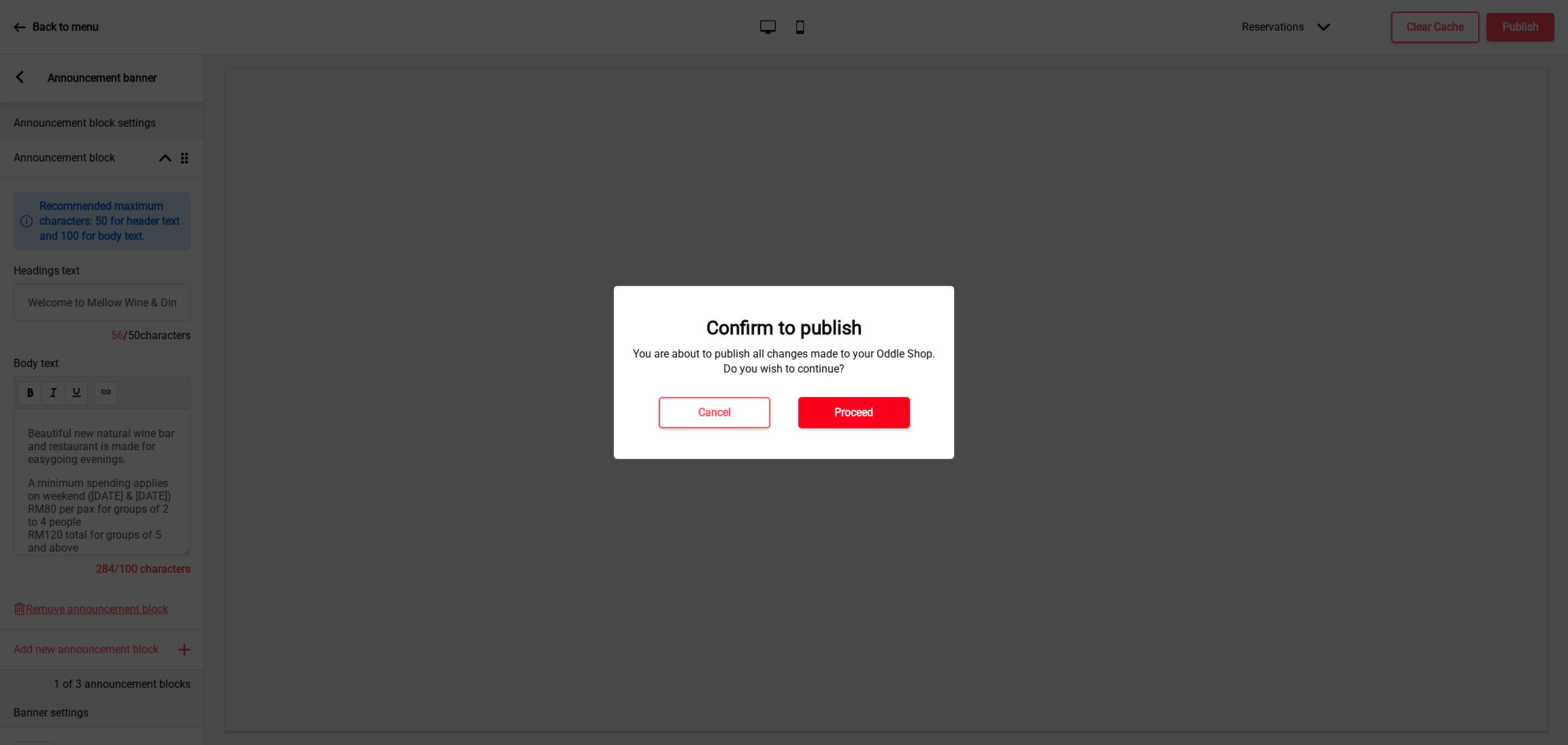
click at [850, 412] on h4 "Proceed" at bounding box center [853, 412] width 39 height 15
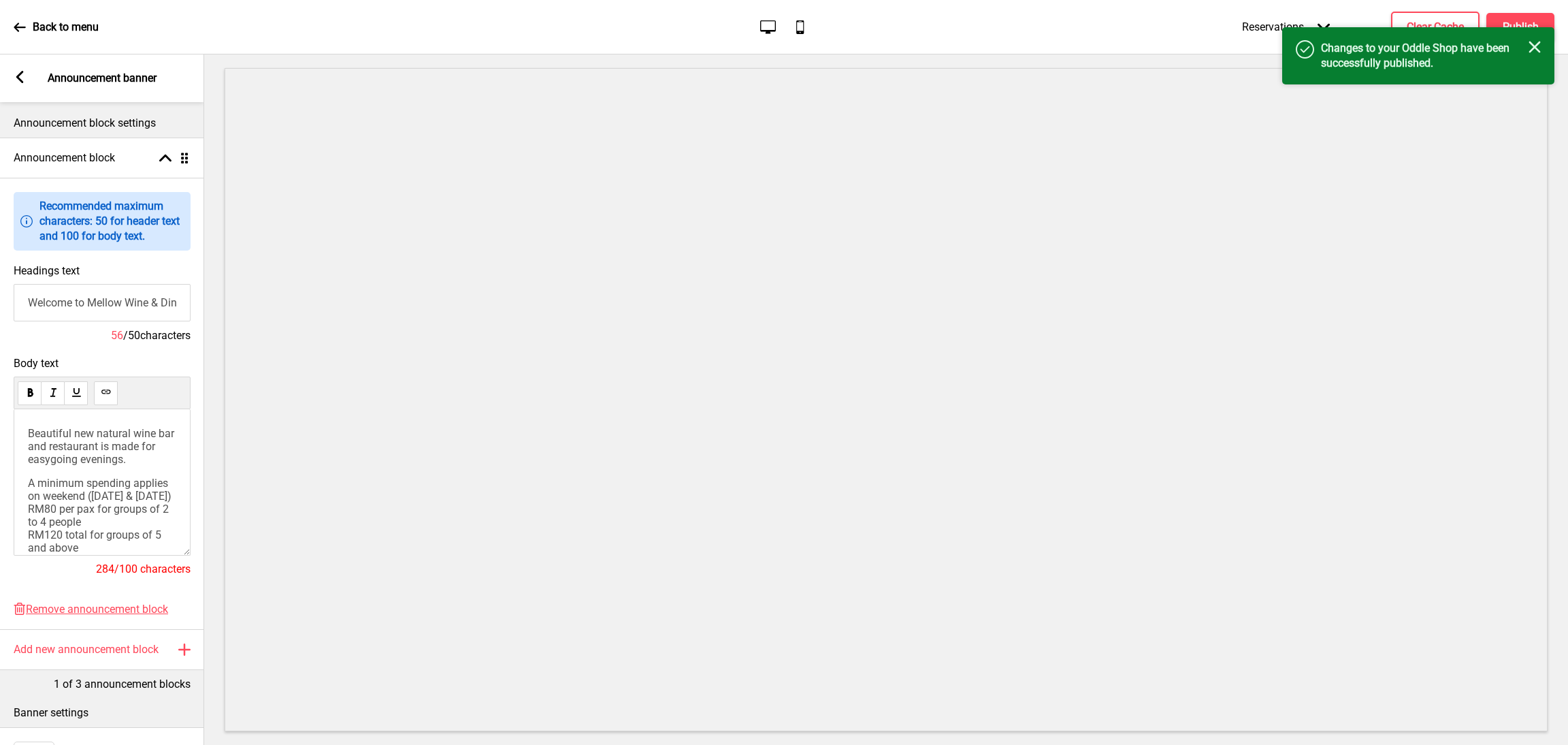
click at [1539, 53] on div "Close" at bounding box center [1534, 48] width 12 height 15
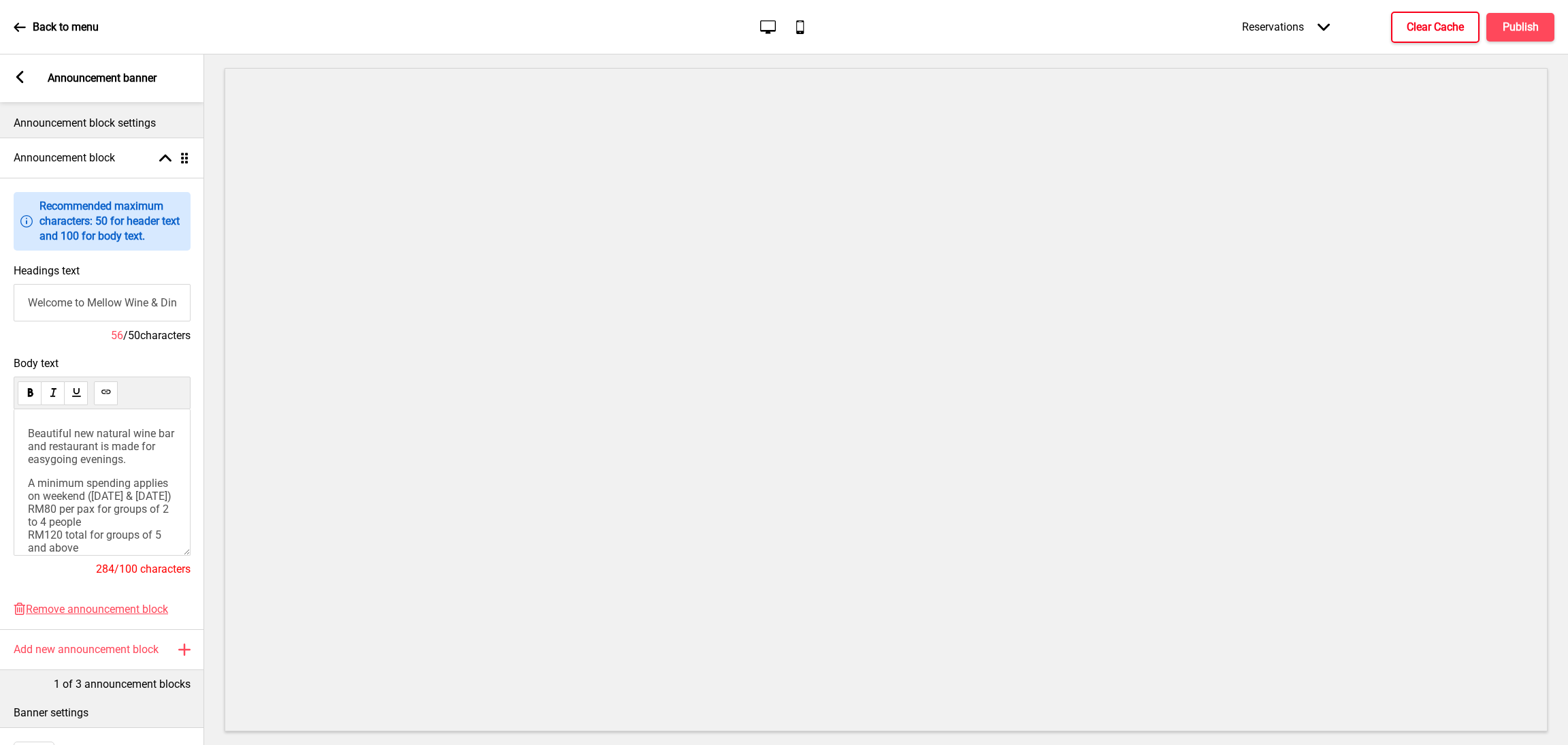
click at [1438, 26] on h4 "Clear Cache" at bounding box center [1436, 27] width 57 height 15
